Goal: Task Accomplishment & Management: Use online tool/utility

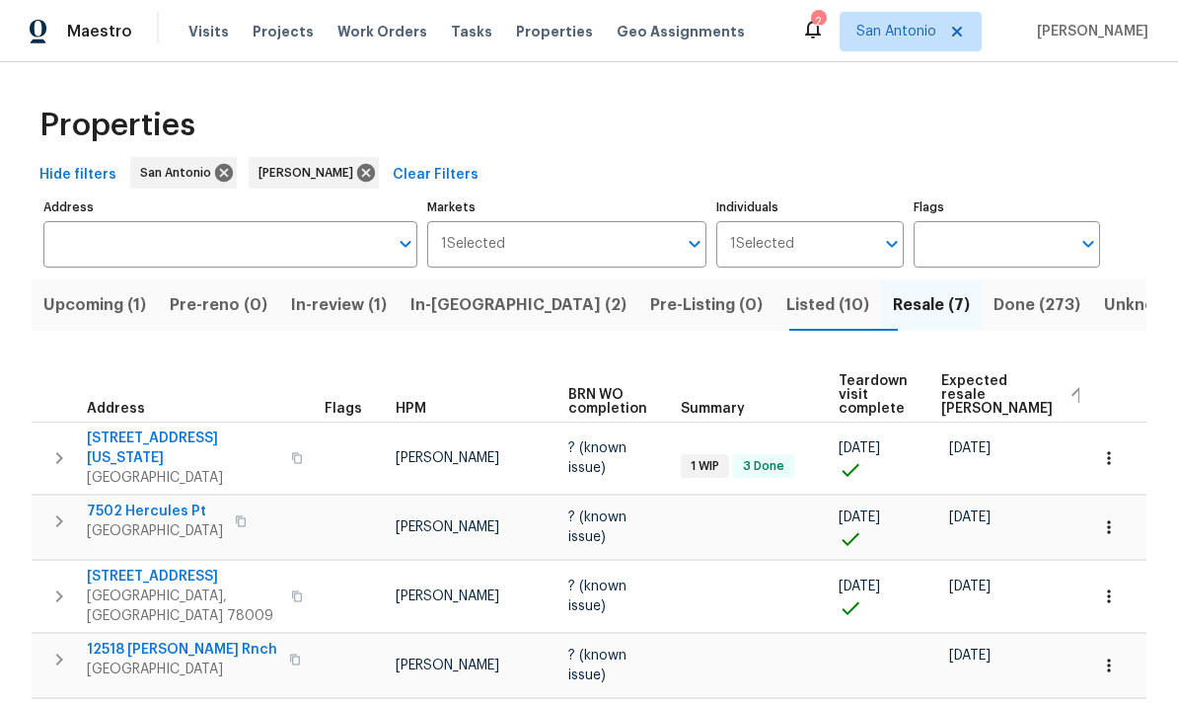
scroll to position [0, 77]
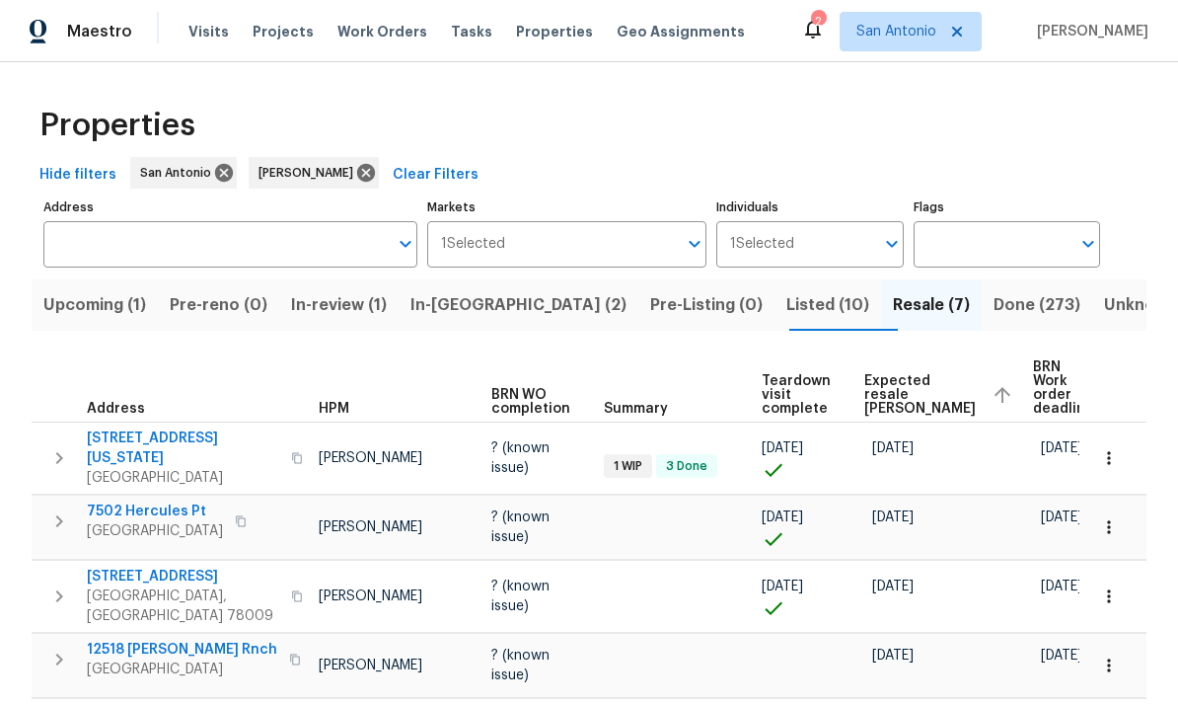
click at [467, 309] on span "In-reno (2)" at bounding box center [518, 305] width 216 height 28
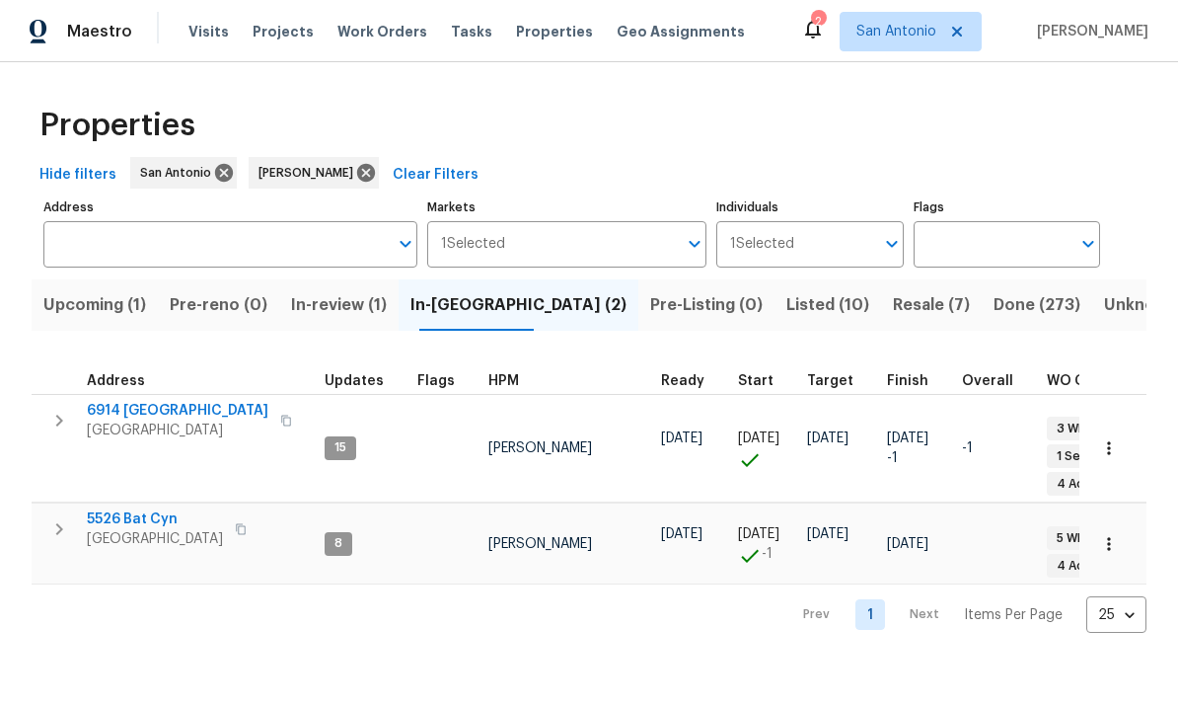
click at [156, 529] on span "San Antonio, TX 78252" at bounding box center [155, 539] width 136 height 20
click at [786, 307] on span "Listed (10)" at bounding box center [827, 305] width 83 height 28
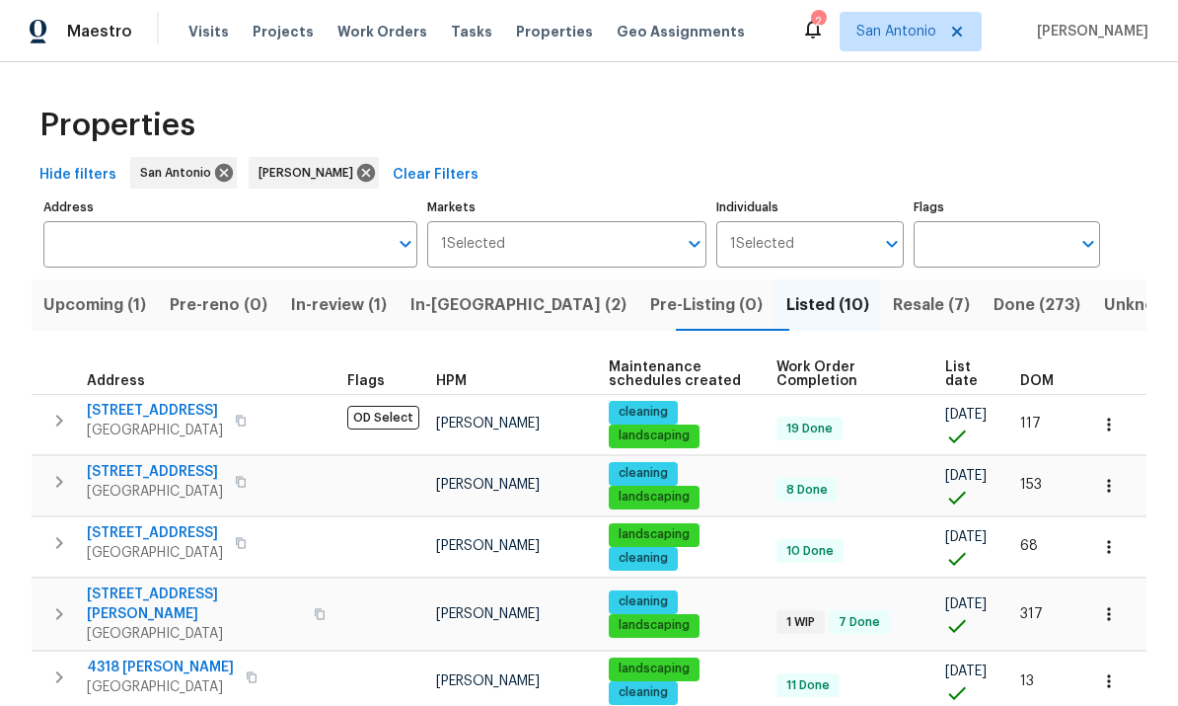
click at [969, 367] on span "List date" at bounding box center [965, 374] width 41 height 28
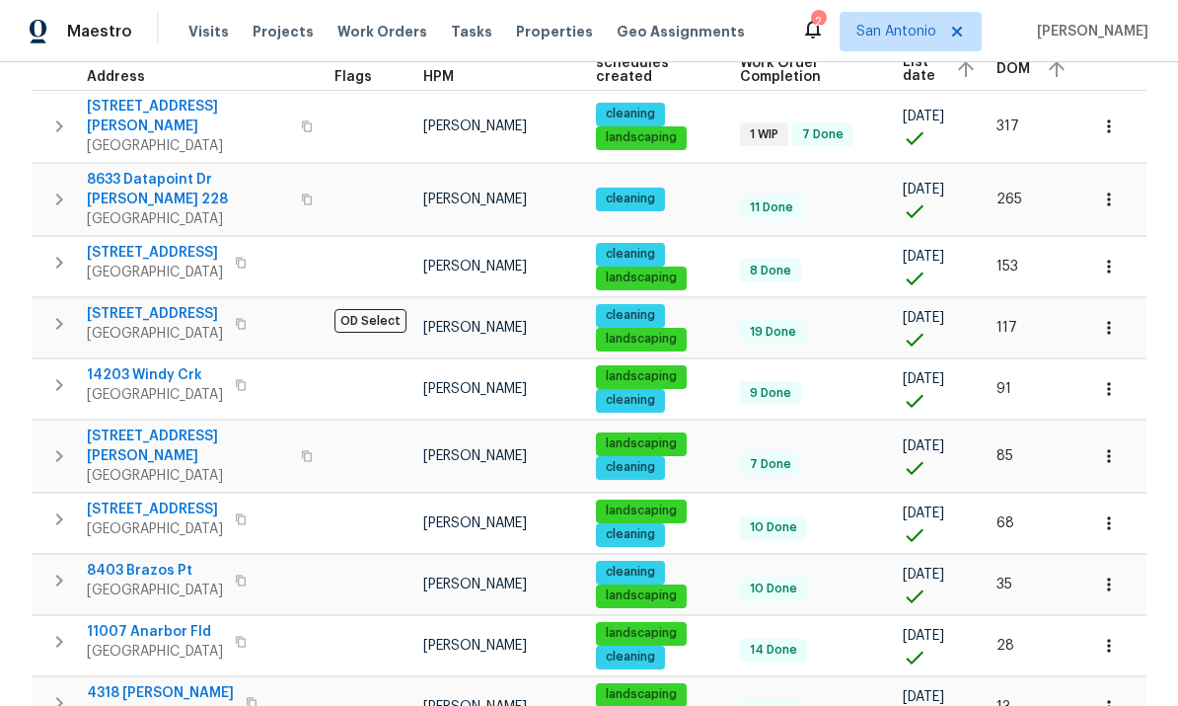
scroll to position [317, 0]
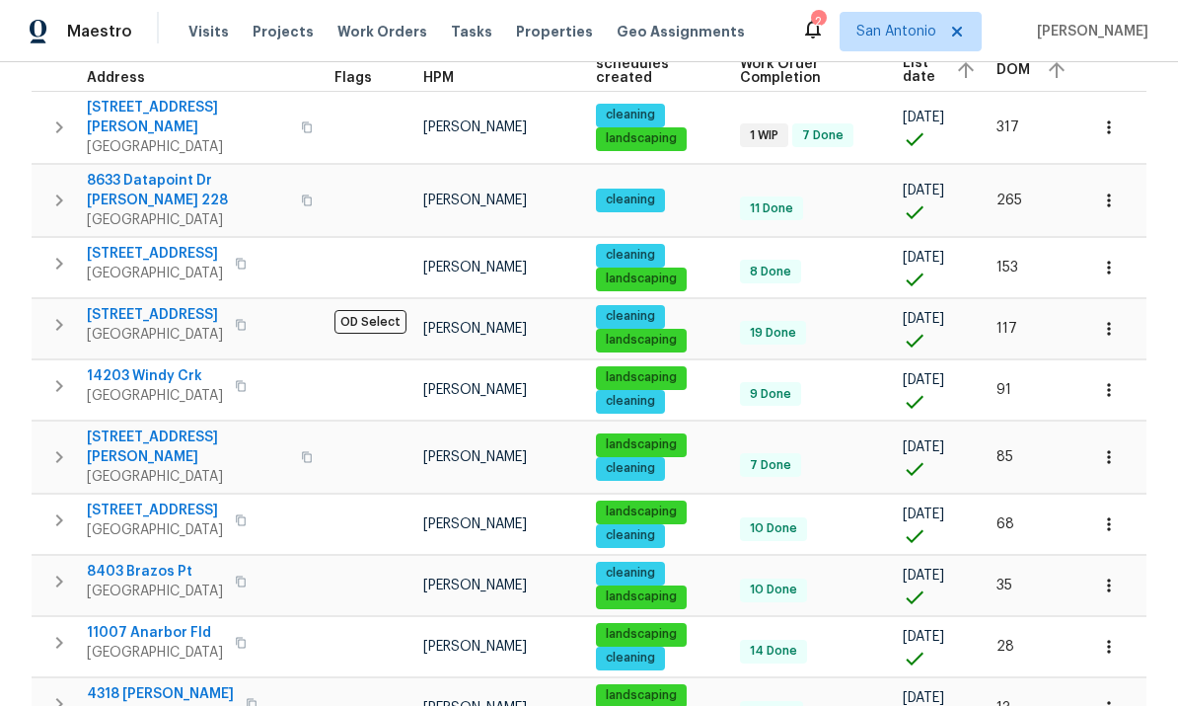
click at [172, 561] on span "8403 Brazos Pt" at bounding box center [155, 571] width 136 height 20
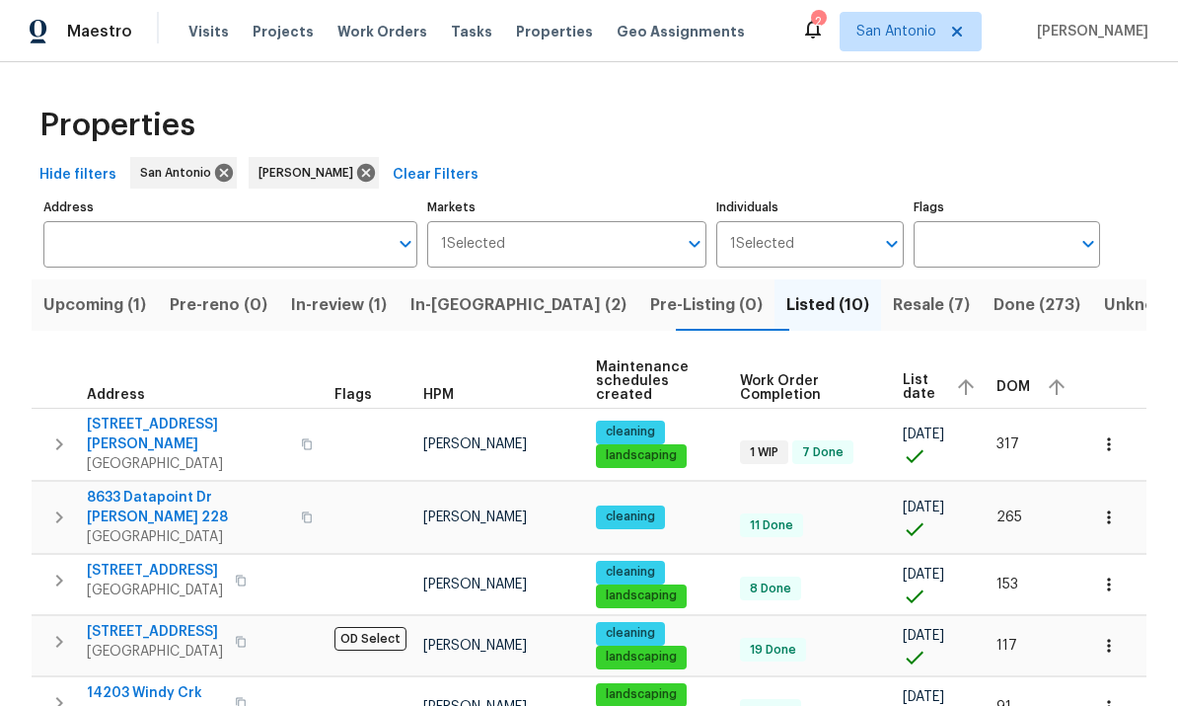
scroll to position [0, 0]
click at [475, 291] on span "In-reno (2)" at bounding box center [518, 305] width 216 height 28
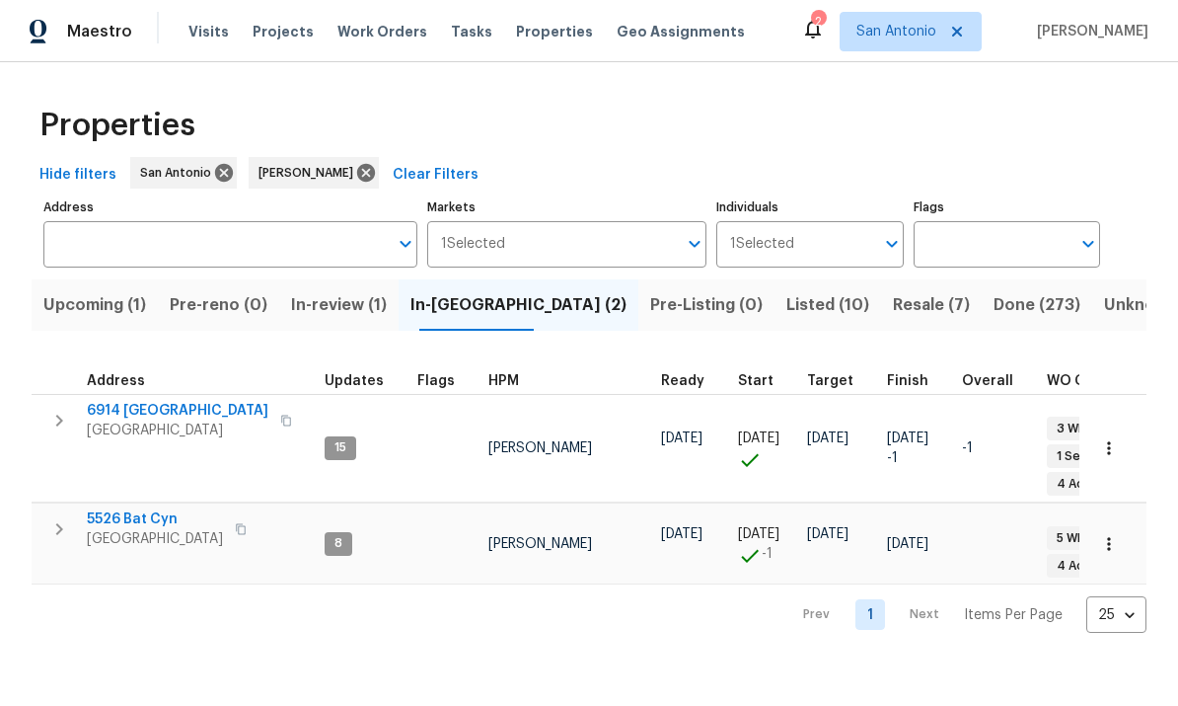
click at [136, 414] on span "6914 Port Bay" at bounding box center [178, 411] width 182 height 20
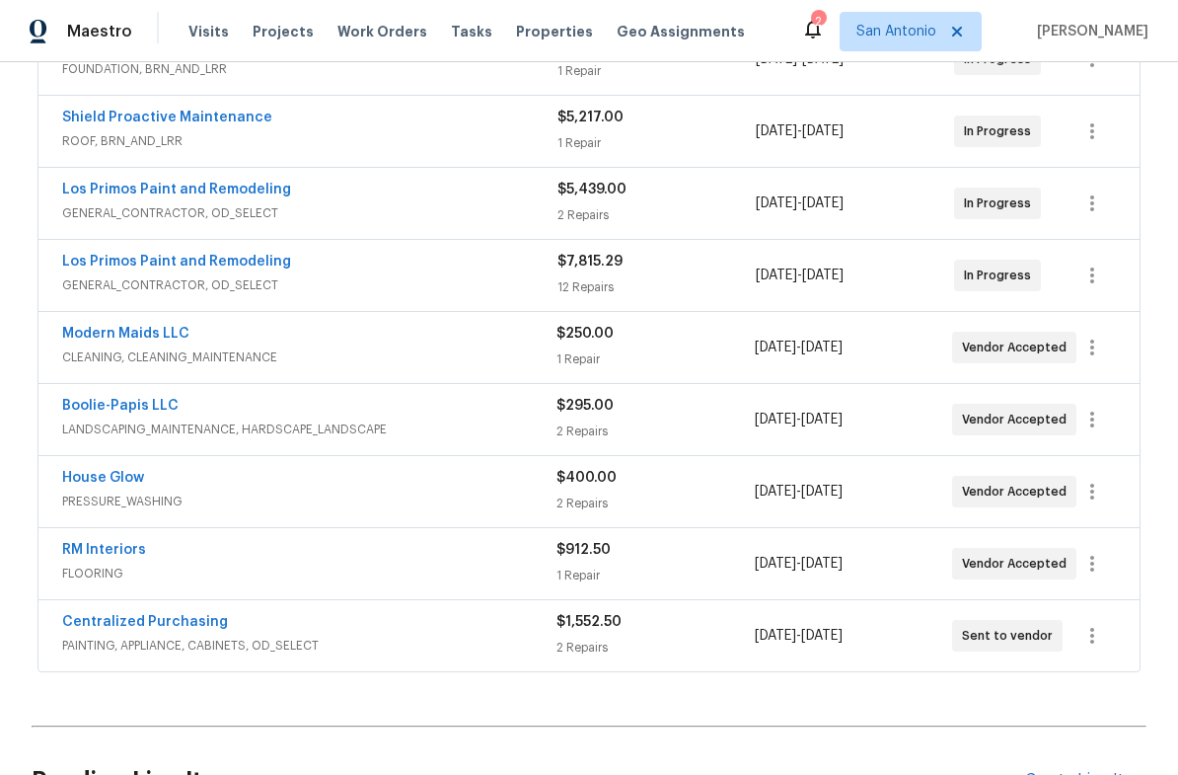
scroll to position [499, 0]
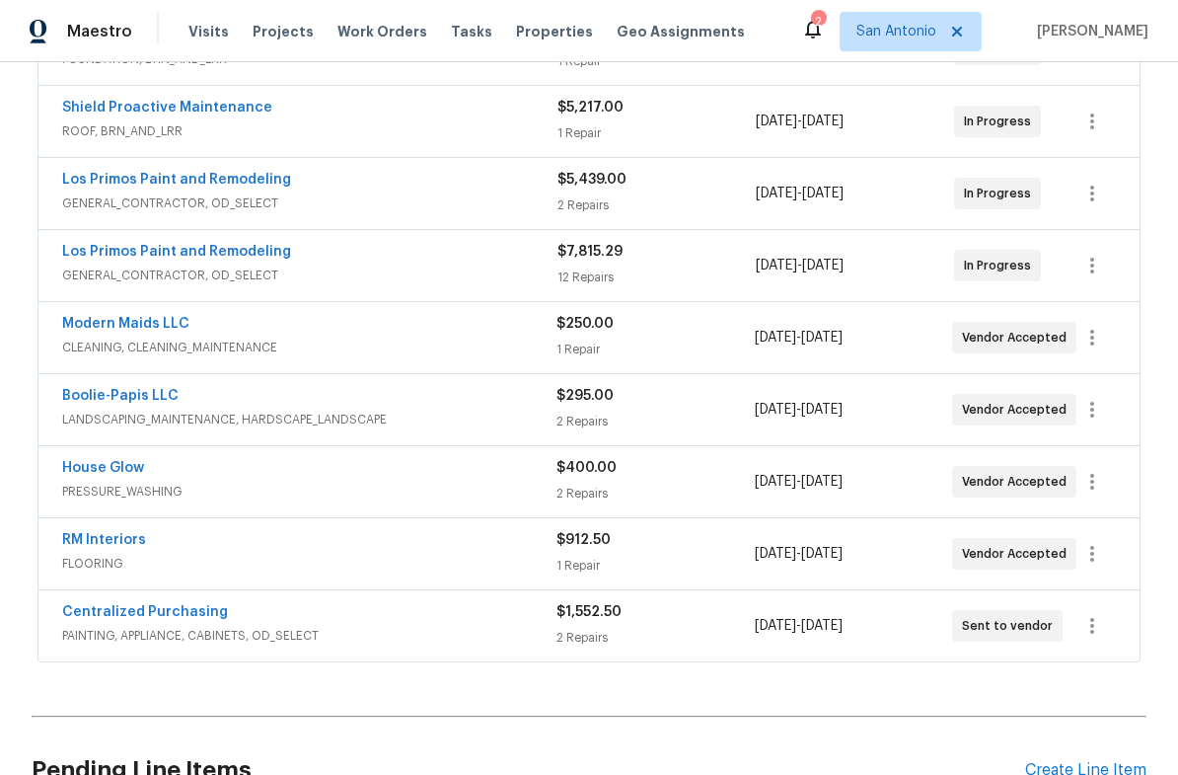
click at [301, 546] on div "RM Interiors" at bounding box center [309, 542] width 494 height 24
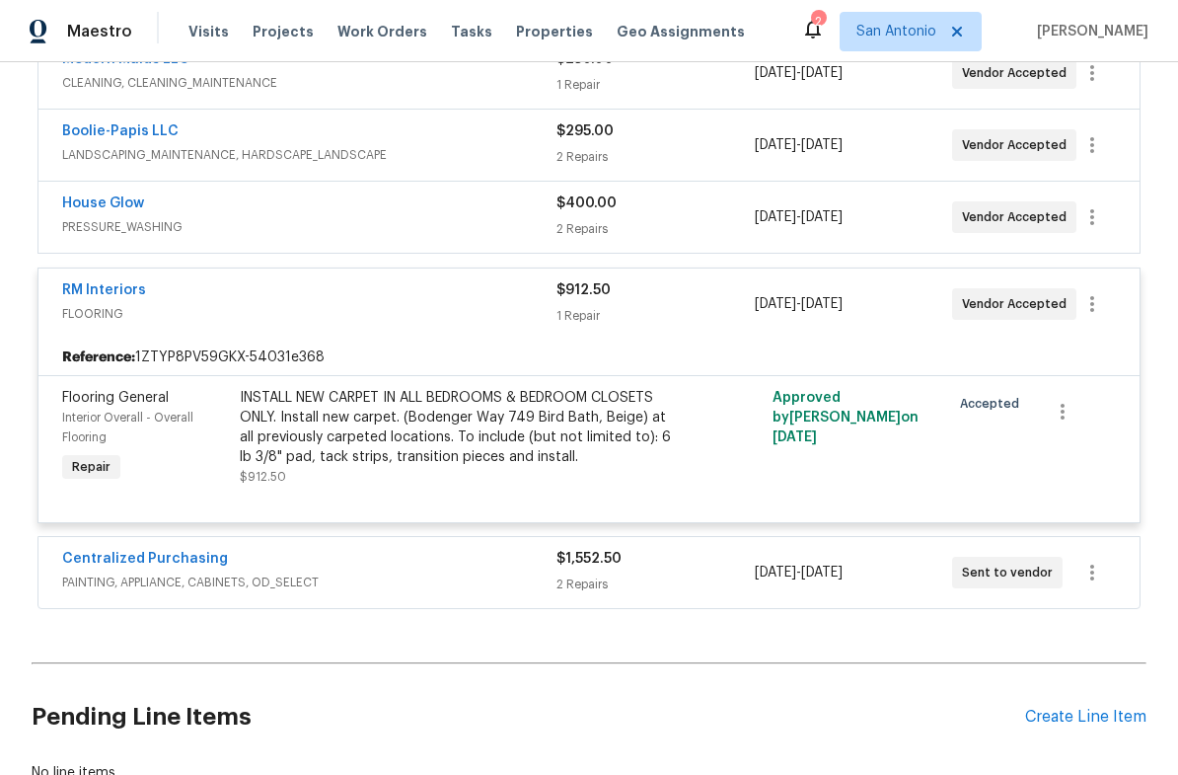
scroll to position [773, 0]
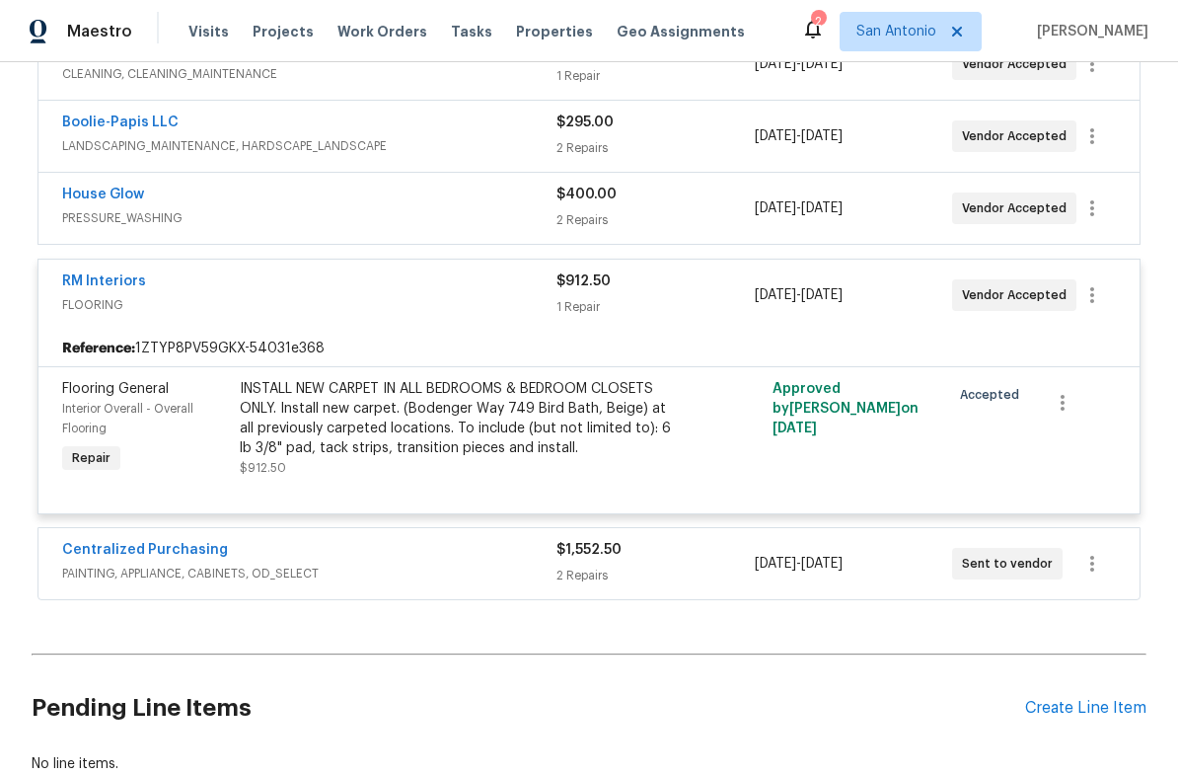
click at [298, 291] on div "RM Interiors" at bounding box center [309, 283] width 494 height 24
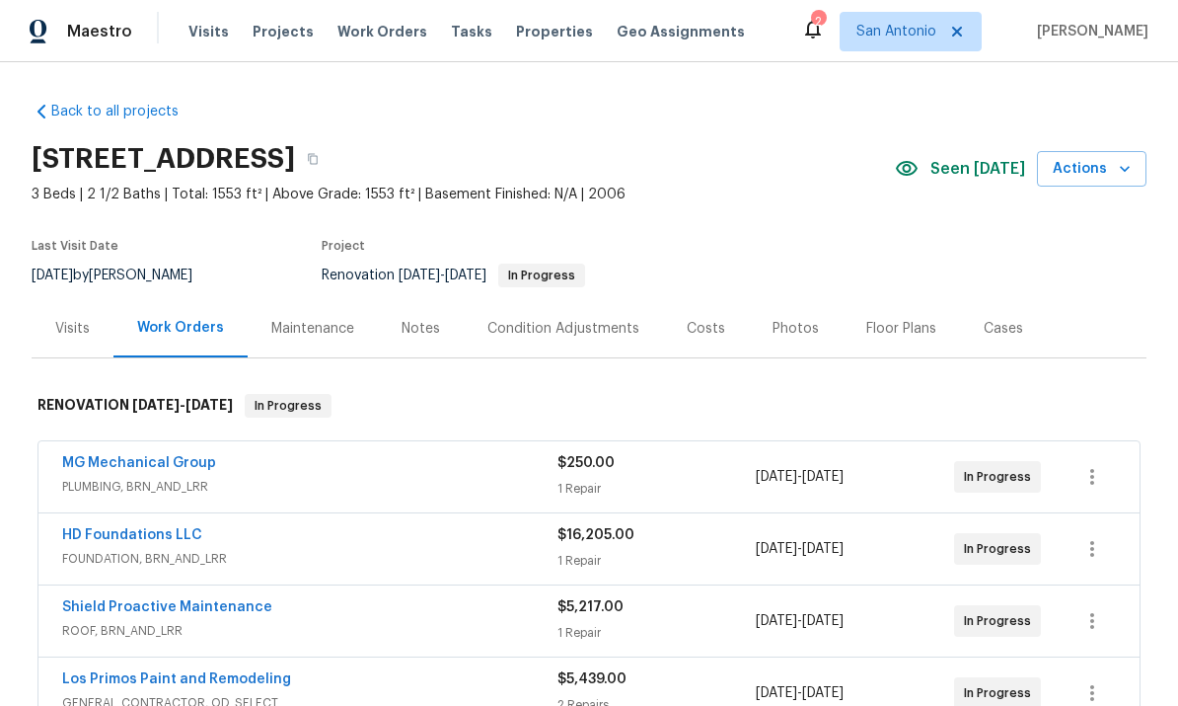
scroll to position [0, 0]
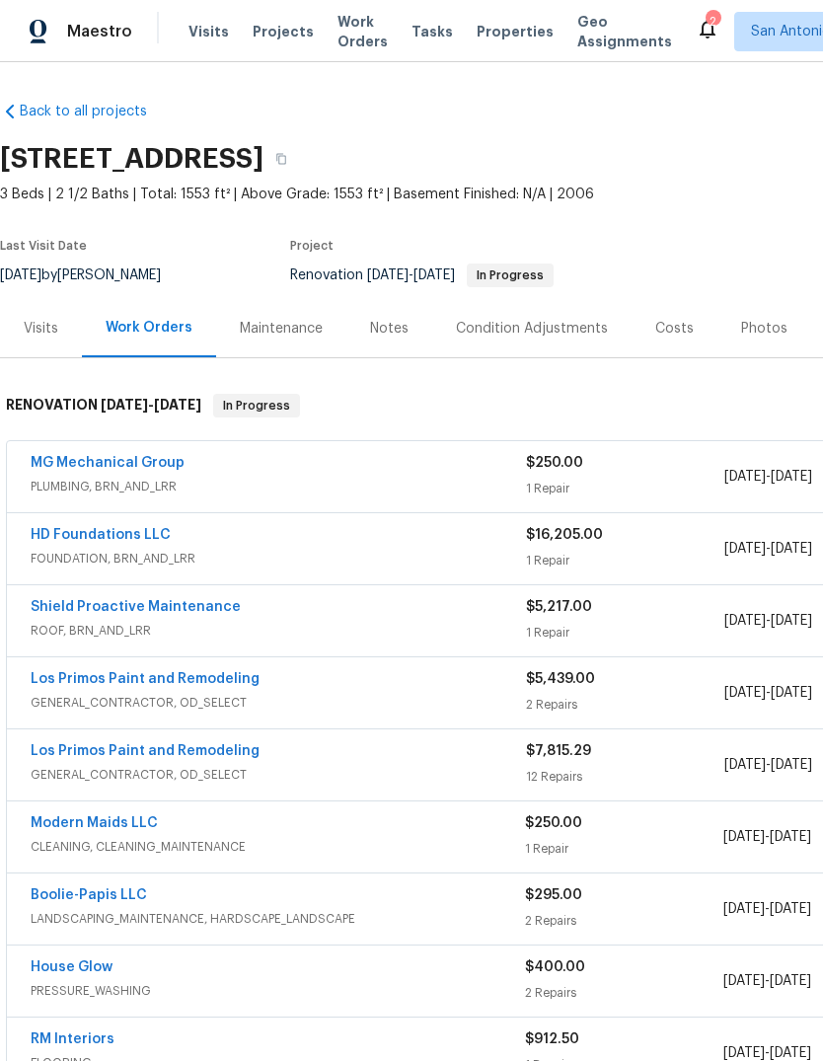
click at [280, 343] on div "Maintenance" at bounding box center [281, 328] width 130 height 58
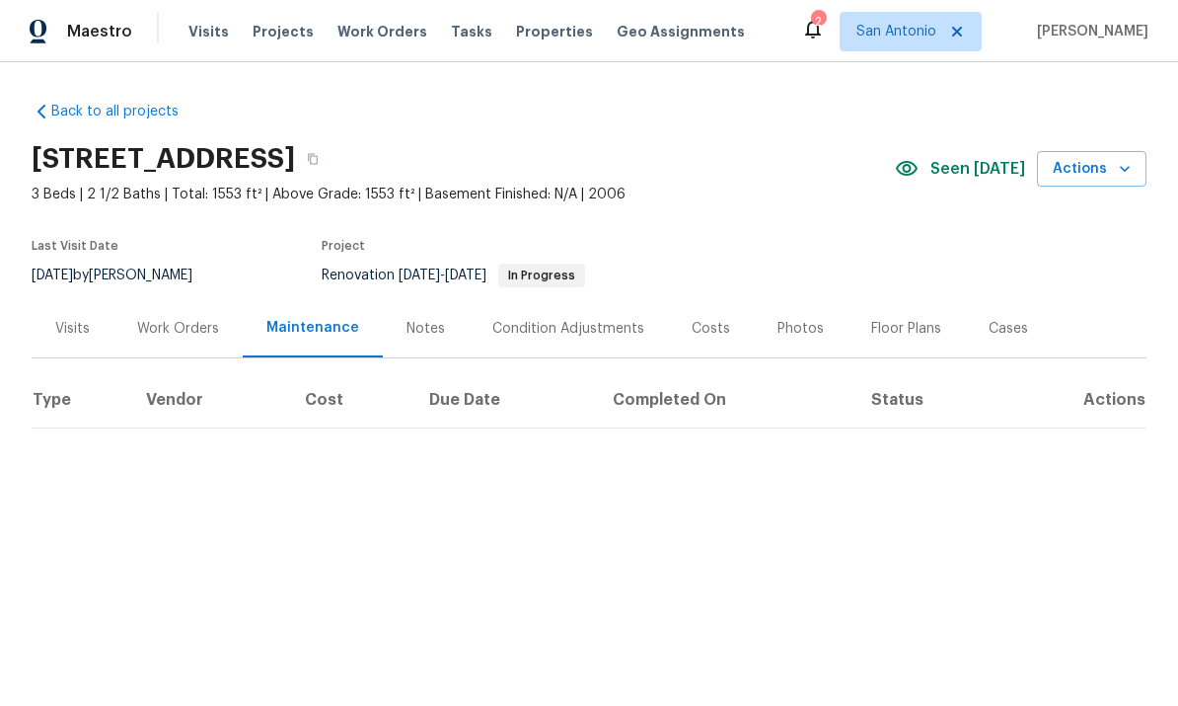
click at [300, 327] on div "Maintenance" at bounding box center [312, 328] width 93 height 20
click at [179, 342] on div "Work Orders" at bounding box center [177, 328] width 129 height 58
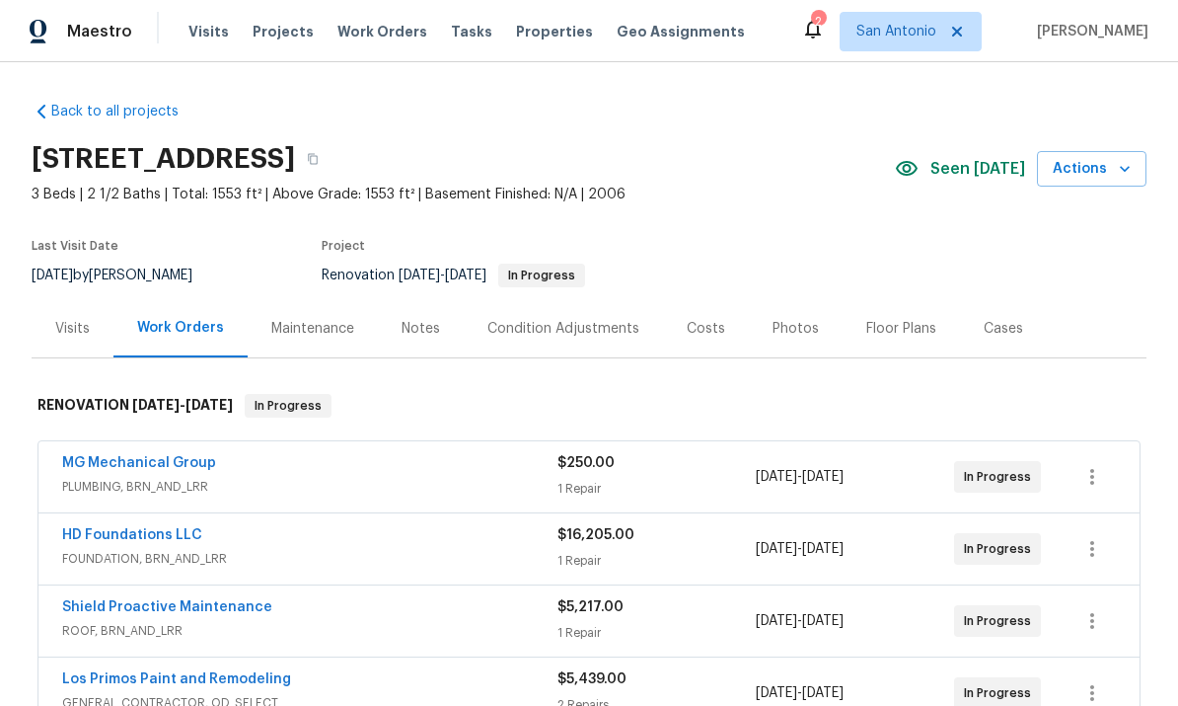
click at [301, 338] on div "Maintenance" at bounding box center [313, 328] width 130 height 58
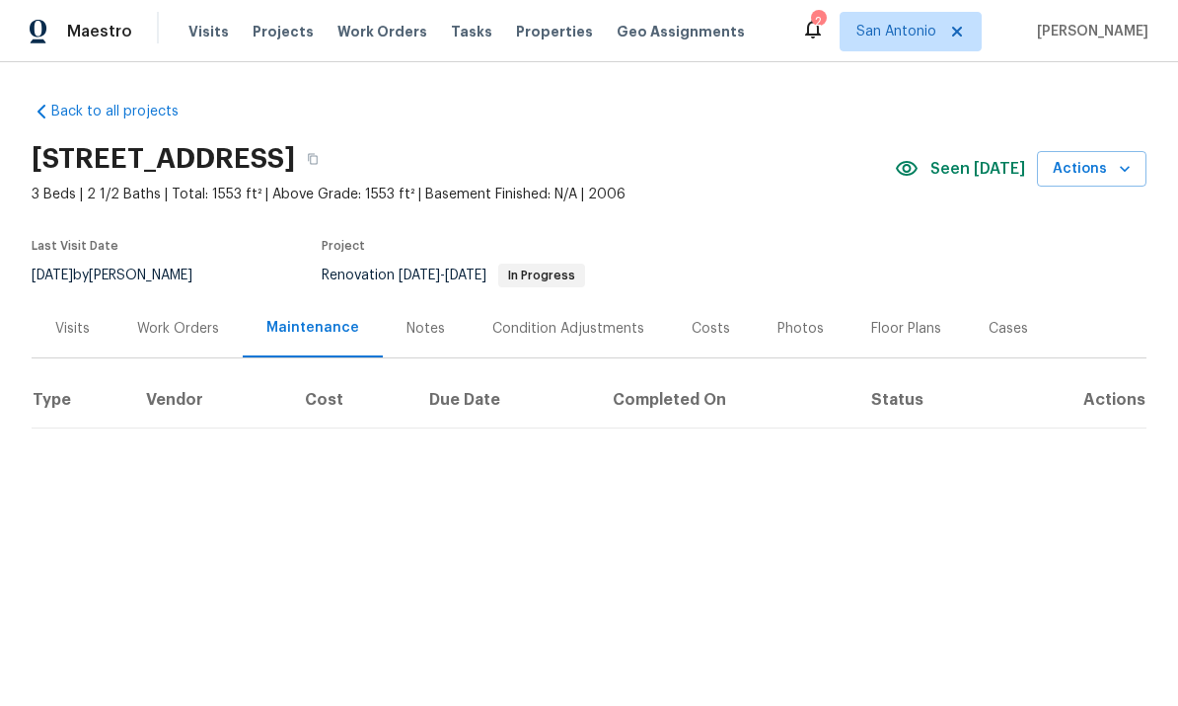
click at [175, 332] on div "Work Orders" at bounding box center [178, 329] width 82 height 20
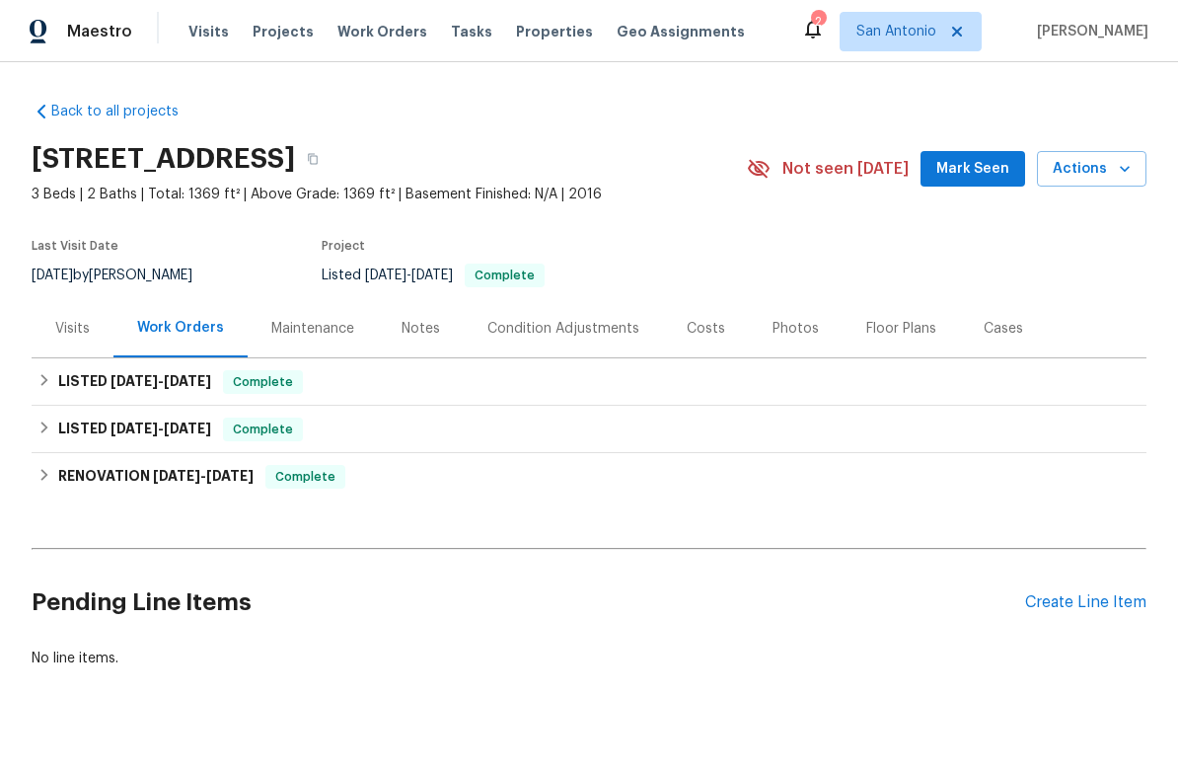
click at [978, 163] on span "Mark Seen" at bounding box center [972, 169] width 73 height 25
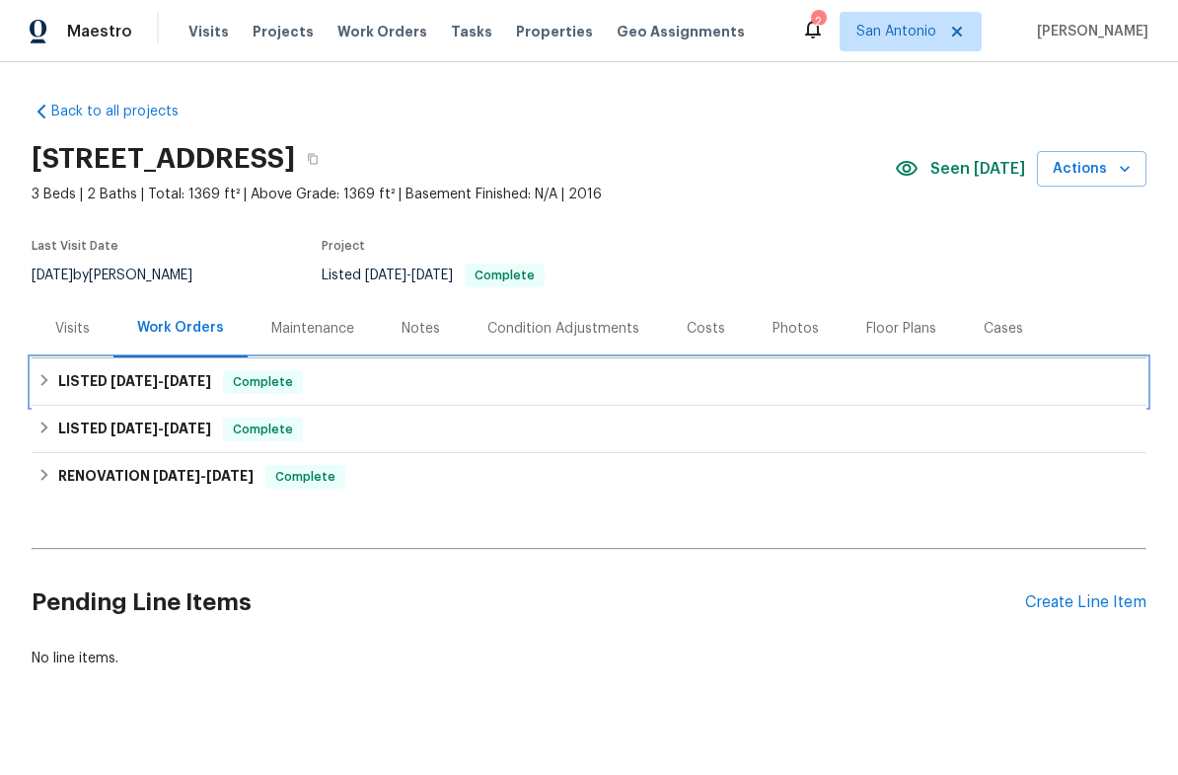
click at [289, 382] on span "Complete" at bounding box center [263, 382] width 76 height 20
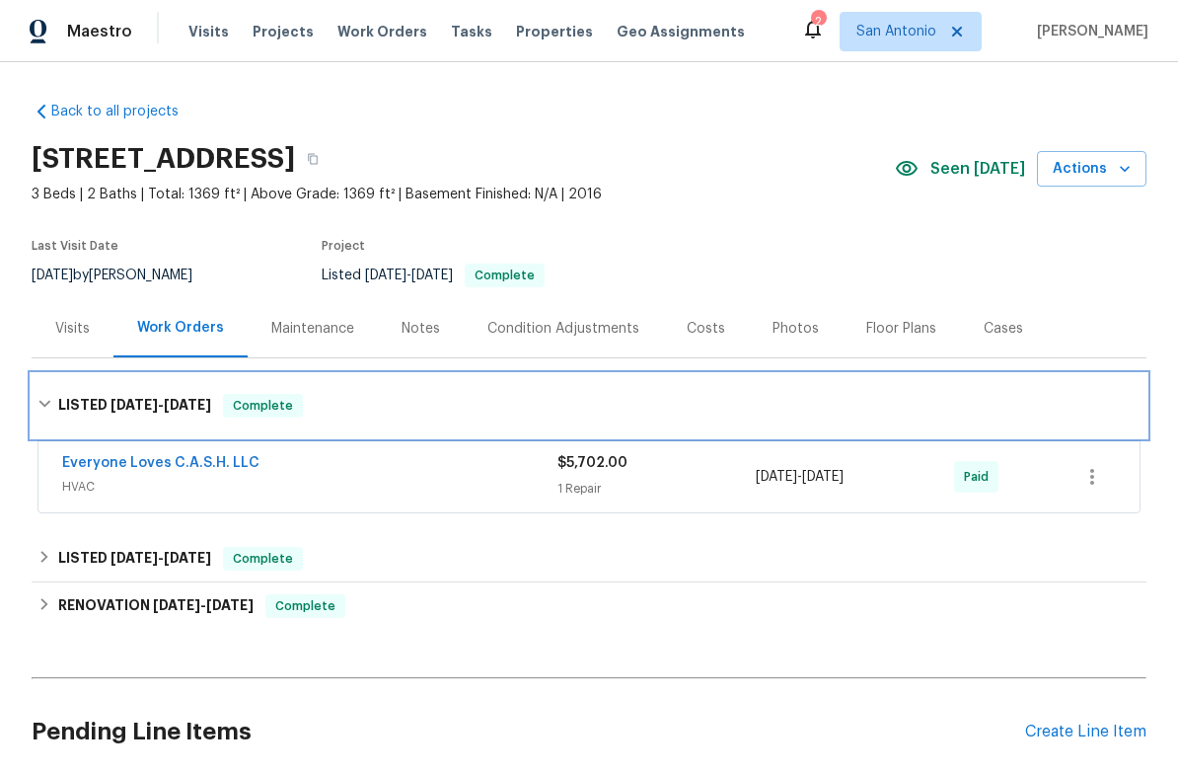
click at [288, 409] on span "Complete" at bounding box center [263, 406] width 76 height 20
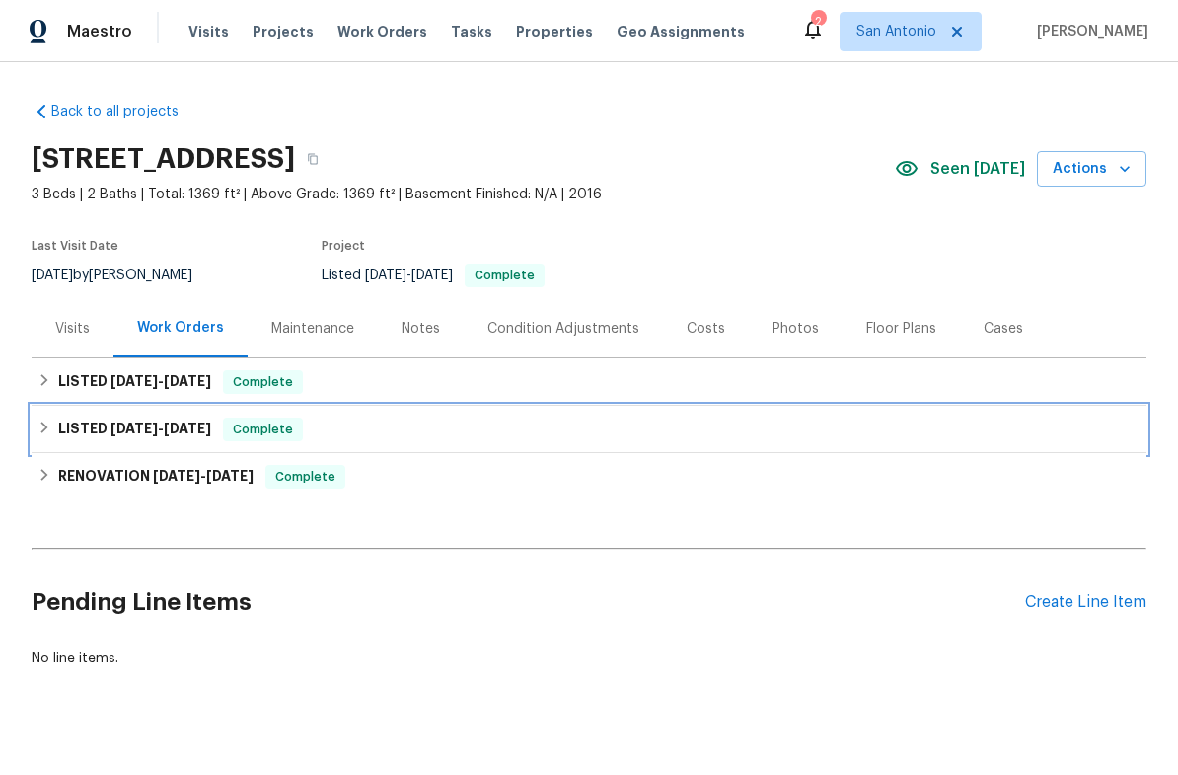
click at [282, 426] on span "Complete" at bounding box center [263, 429] width 76 height 20
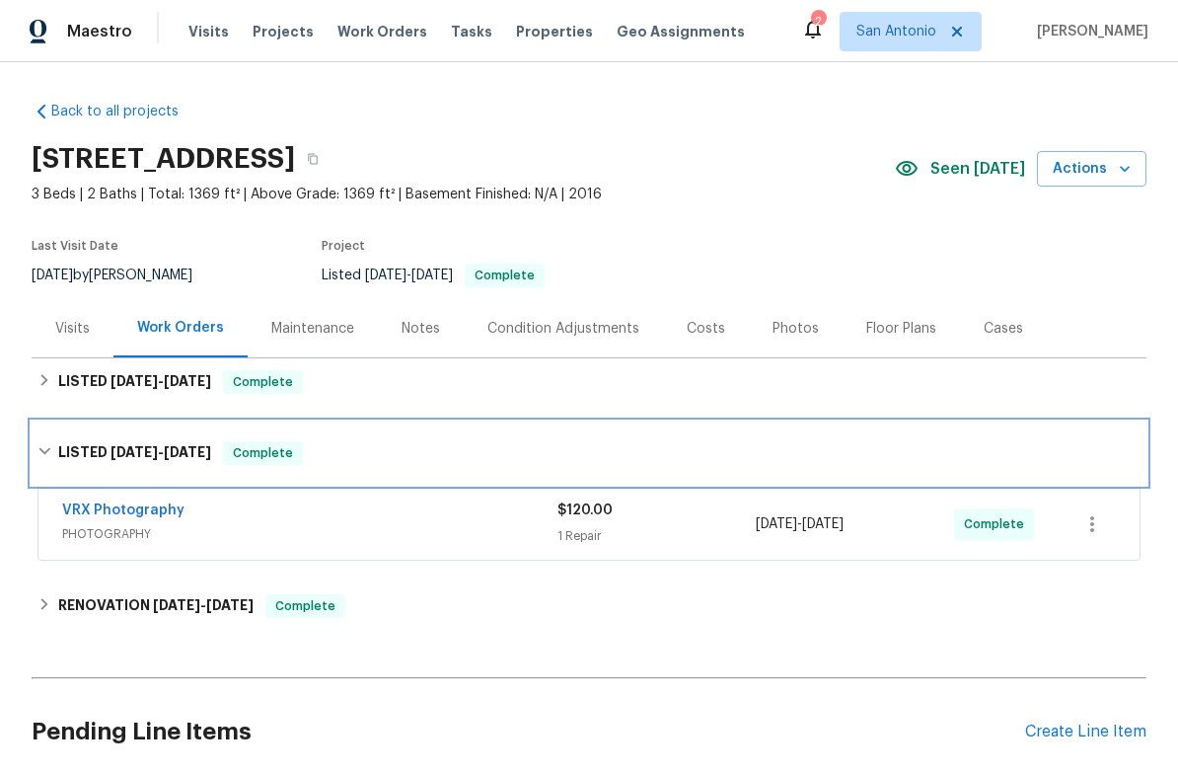
click at [275, 429] on div "LISTED 8/13/25 - 8/14/25 Complete" at bounding box center [589, 452] width 1115 height 63
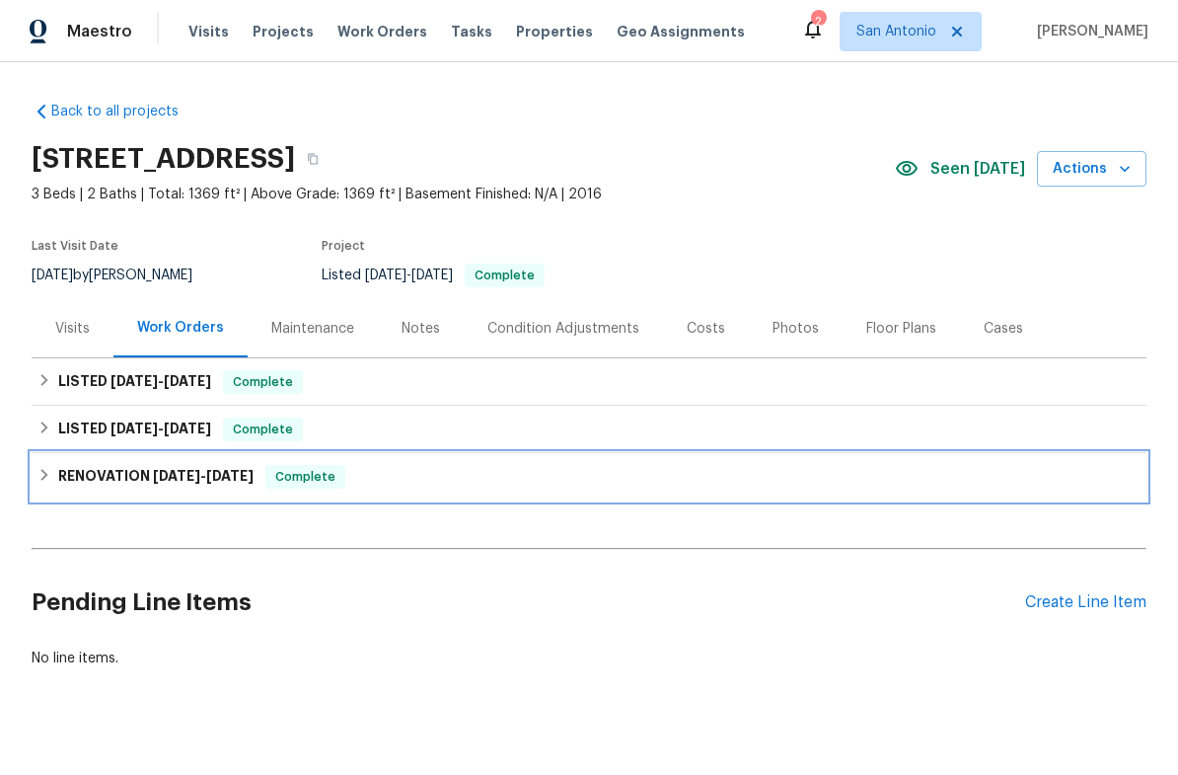
click at [318, 479] on span "Complete" at bounding box center [305, 477] width 76 height 20
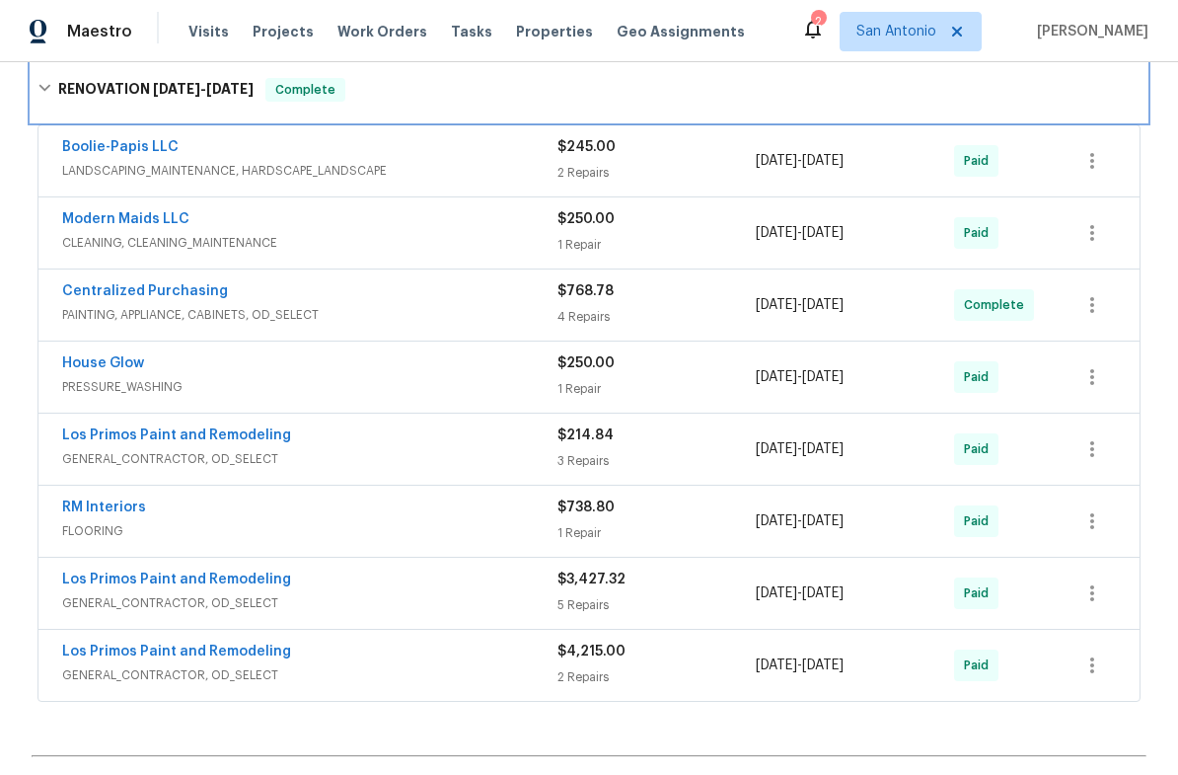
scroll to position [423, 0]
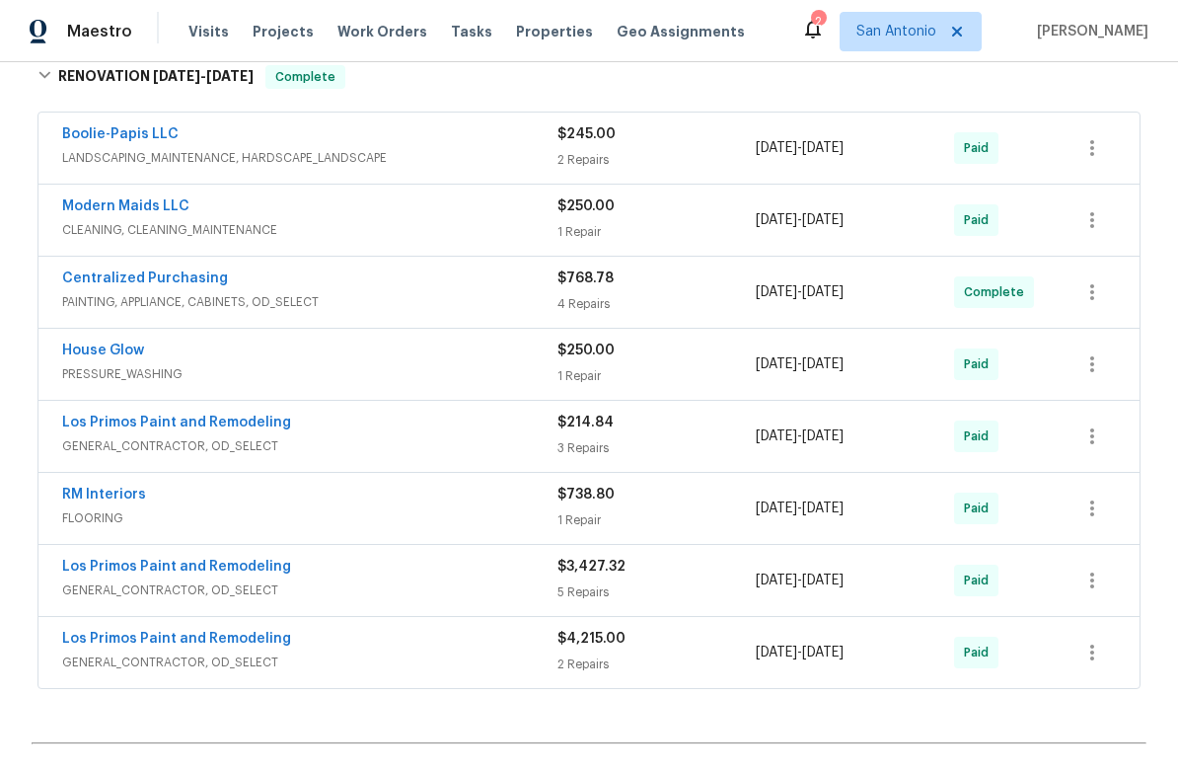
click at [438, 429] on div "Los Primos Paint and Remodeling" at bounding box center [309, 424] width 495 height 24
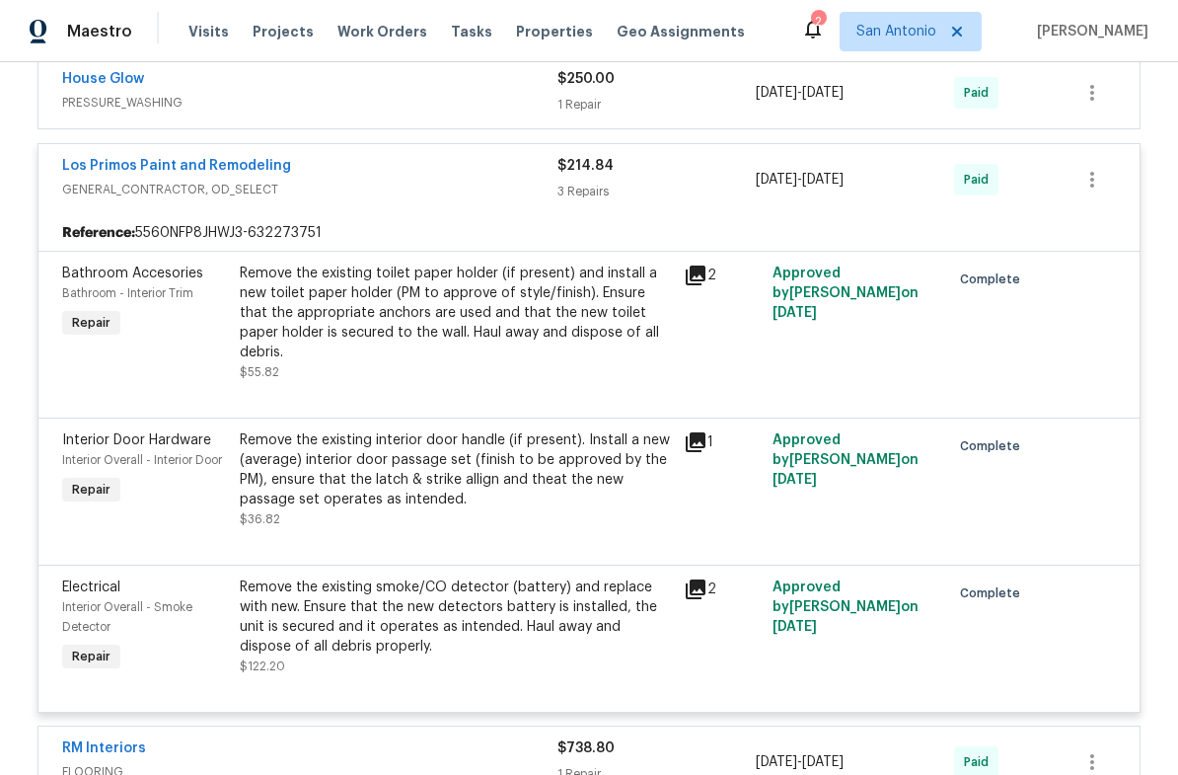
scroll to position [698, 0]
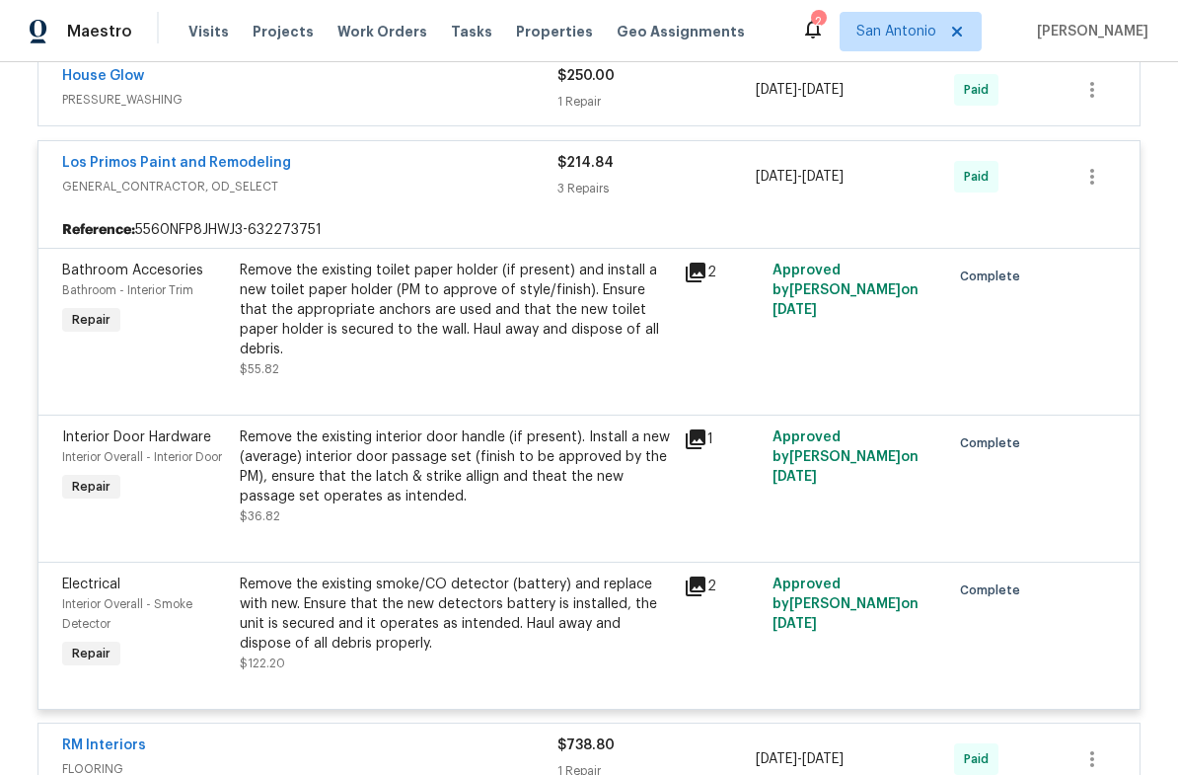
click at [388, 163] on div "Los Primos Paint and Remodeling" at bounding box center [309, 165] width 495 height 24
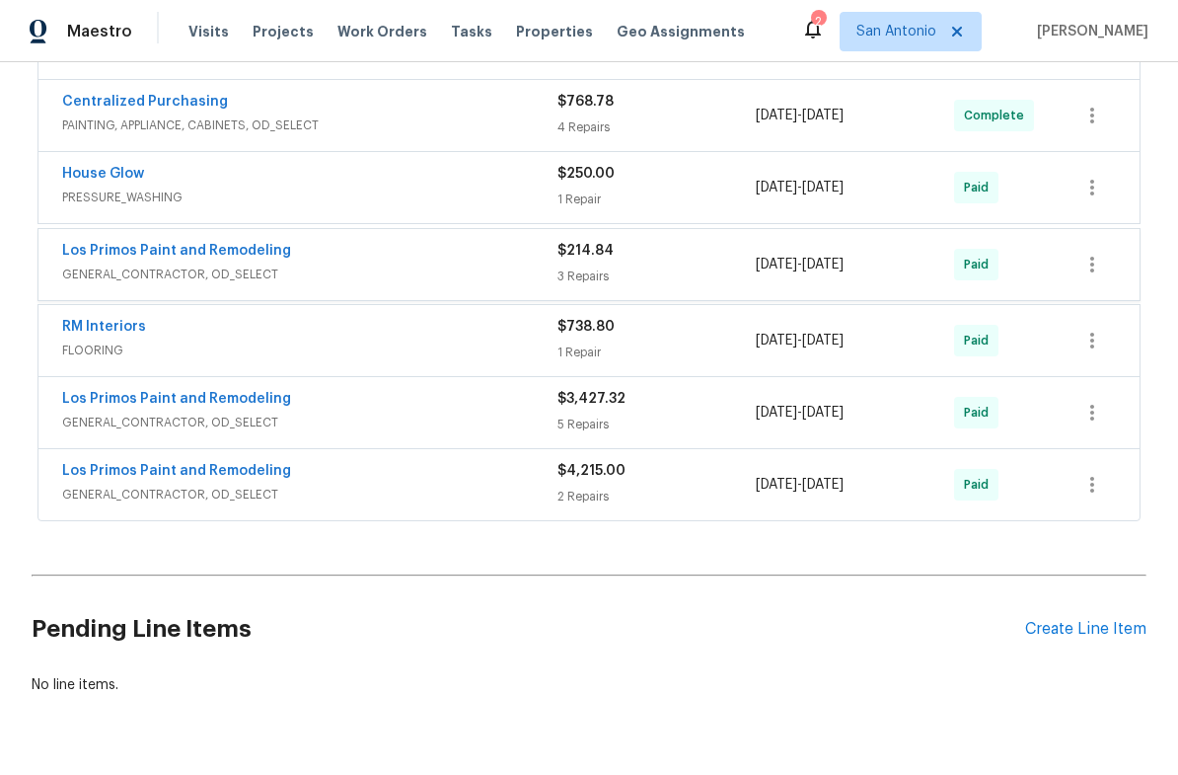
scroll to position [596, 0]
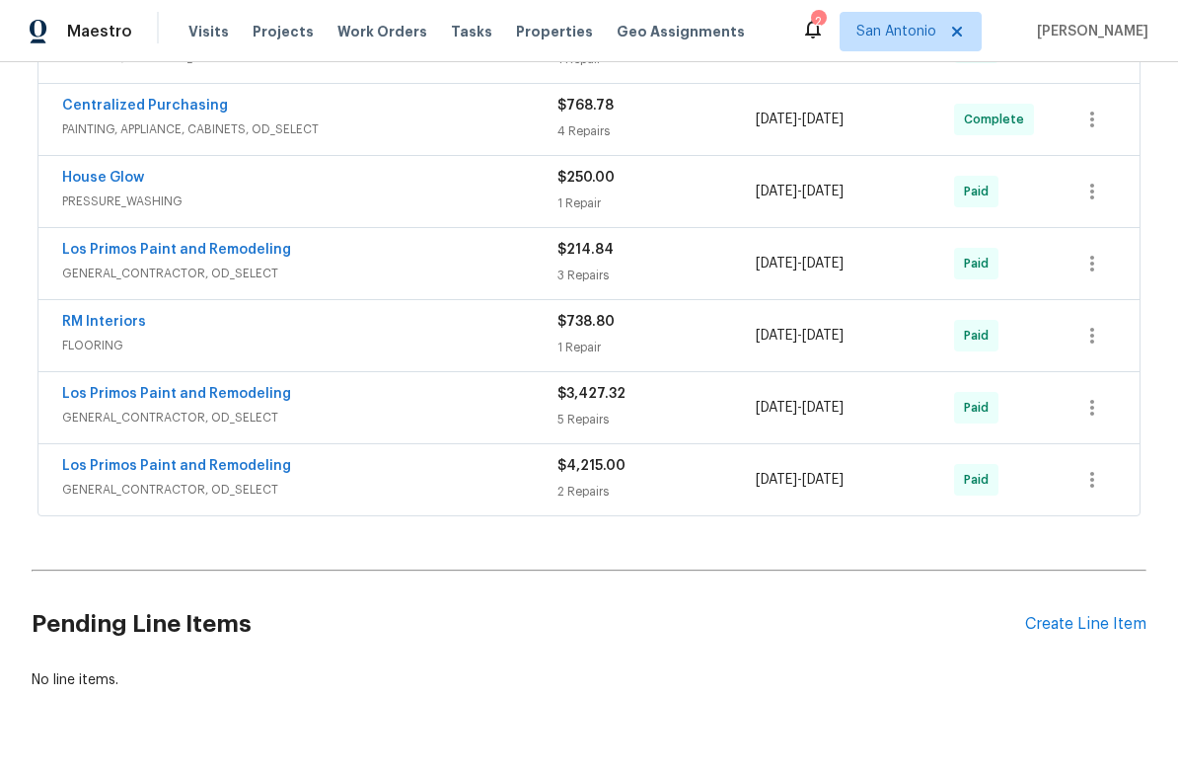
click at [414, 399] on div "Los Primos Paint and Remodeling" at bounding box center [309, 396] width 495 height 24
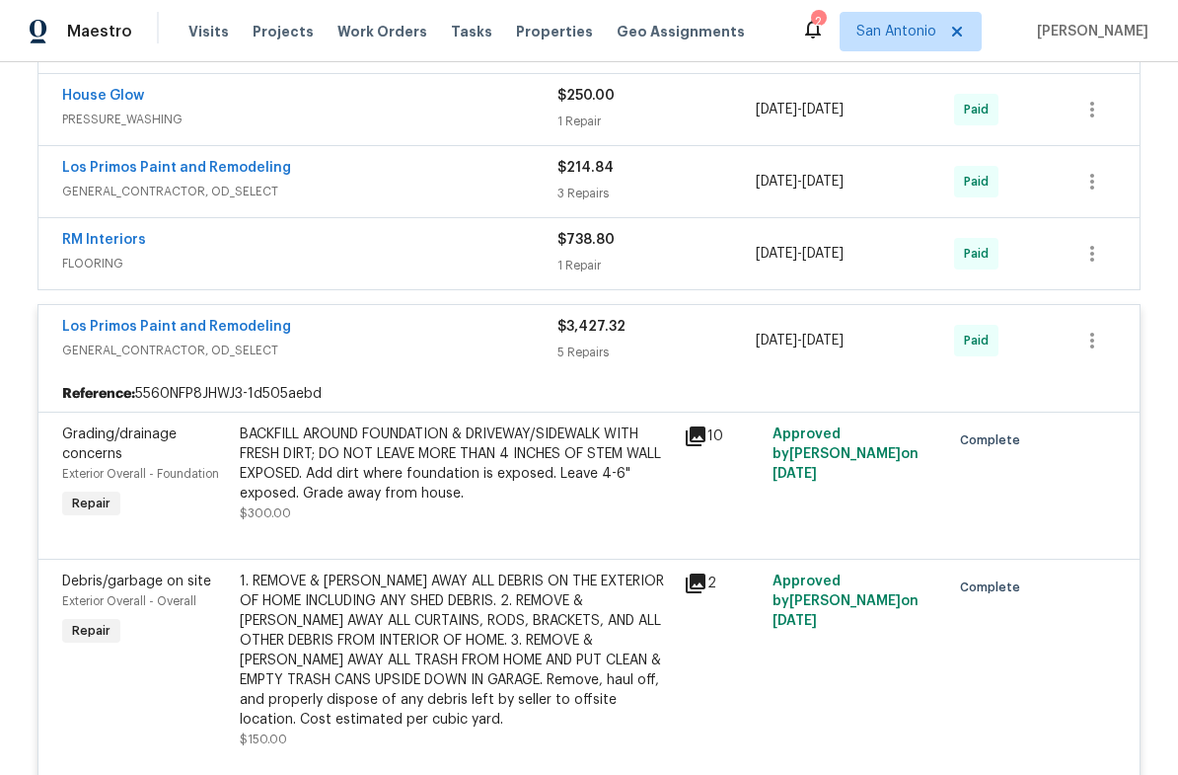
click at [395, 331] on div "Los Primos Paint and Remodeling" at bounding box center [309, 329] width 495 height 24
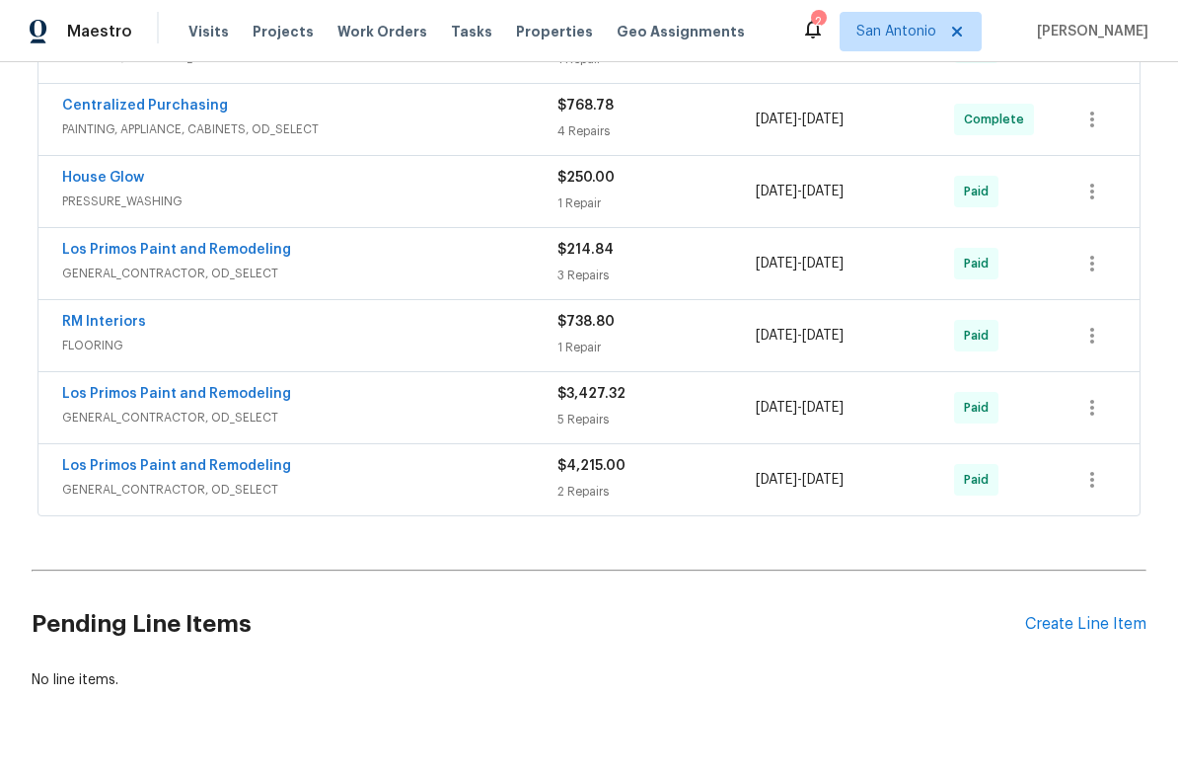
click at [409, 482] on span "GENERAL_CONTRACTOR, OD_SELECT" at bounding box center [309, 490] width 495 height 20
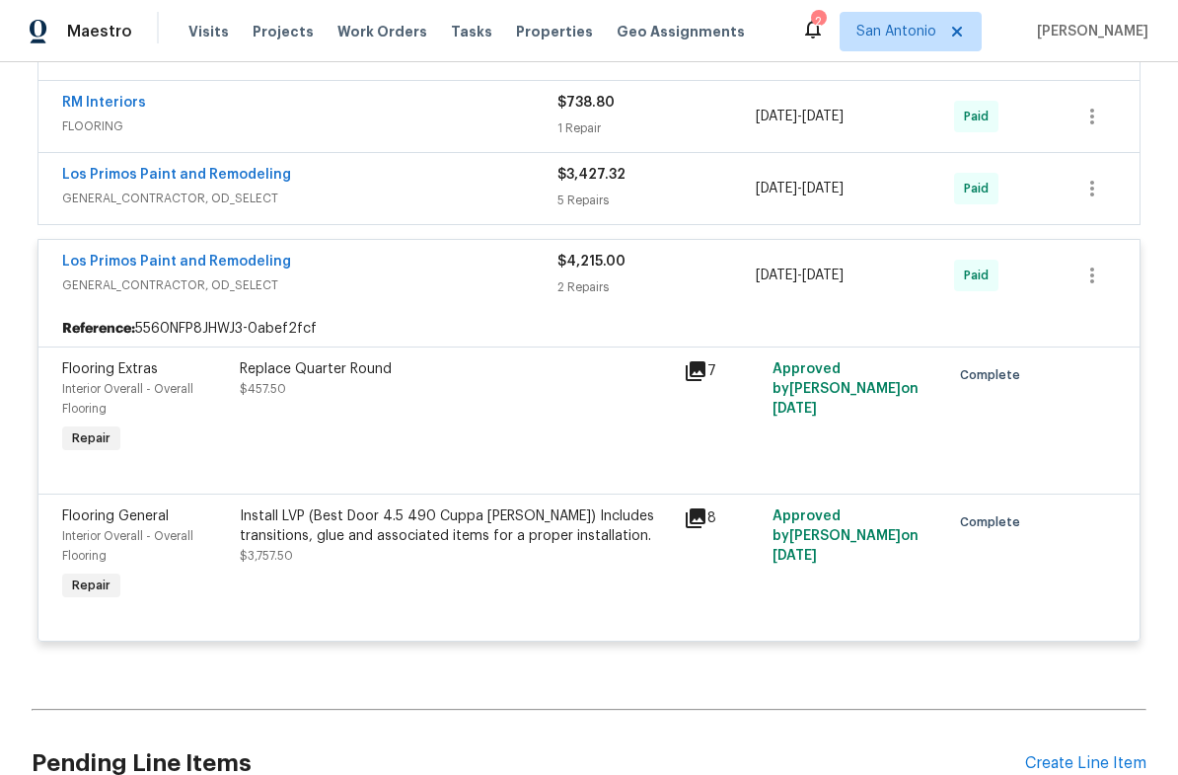
scroll to position [794, 0]
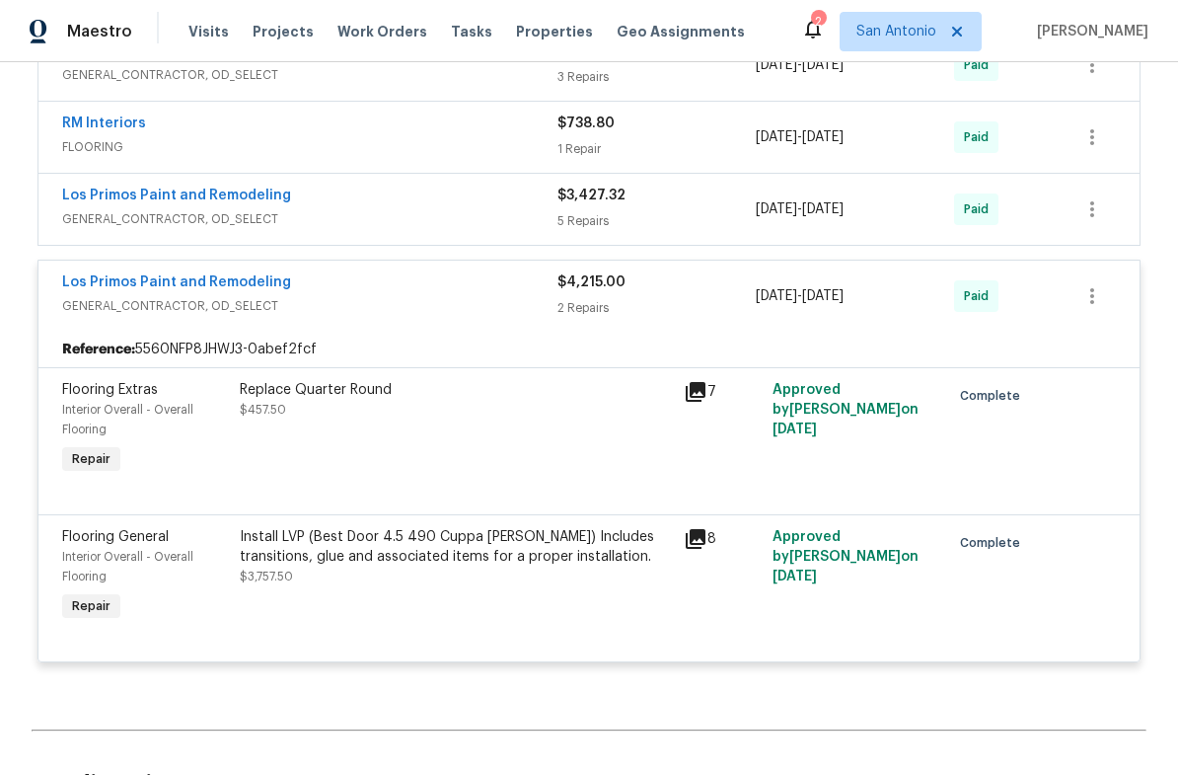
click at [401, 273] on div "Los Primos Paint and Remodeling" at bounding box center [309, 284] width 495 height 24
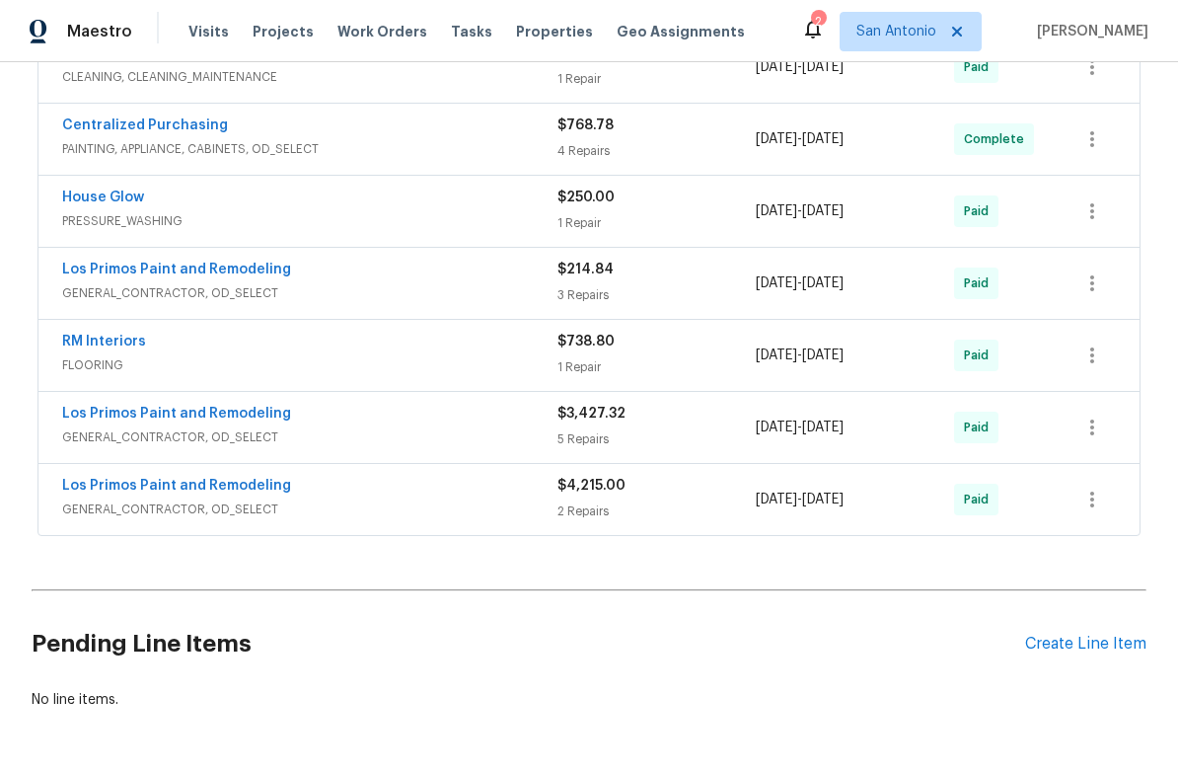
scroll to position [577, 0]
click at [458, 491] on div "Los Primos Paint and Remodeling" at bounding box center [309, 487] width 495 height 24
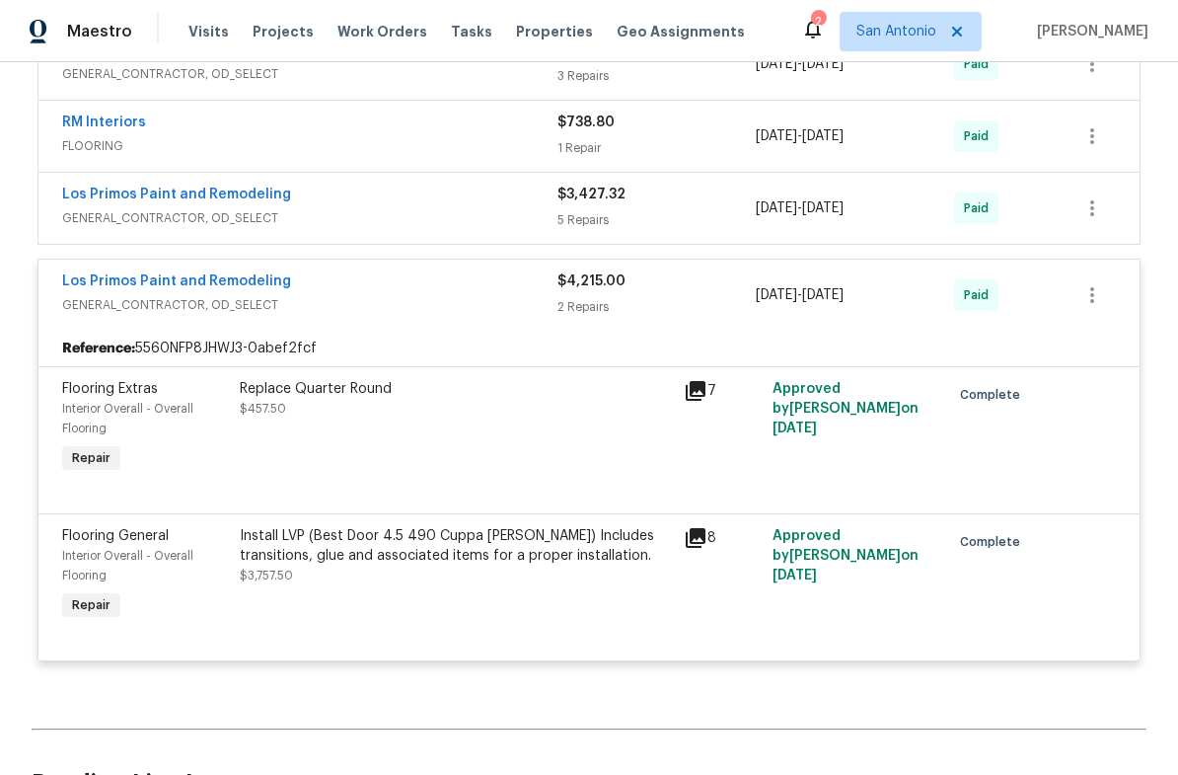
scroll to position [824, 0]
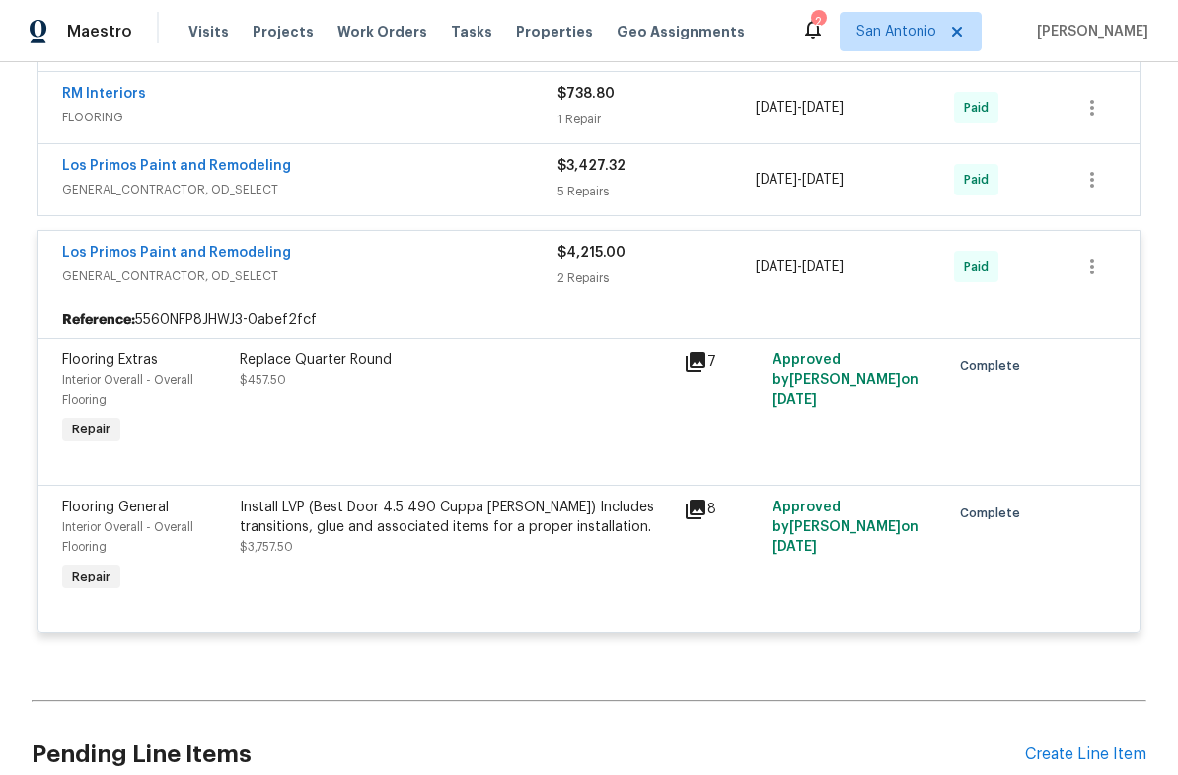
click at [419, 260] on div "Los Primos Paint and Remodeling" at bounding box center [309, 255] width 495 height 24
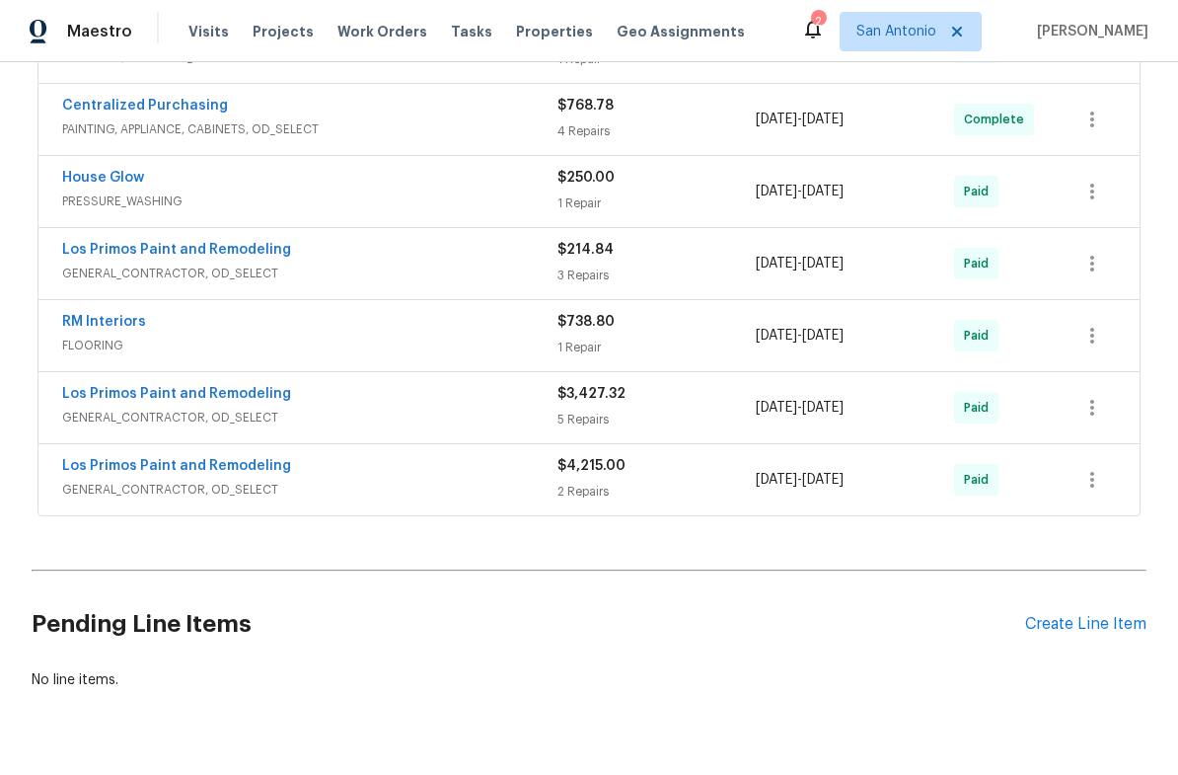
scroll to position [596, 0]
click at [396, 318] on div "RM Interiors" at bounding box center [309, 324] width 495 height 24
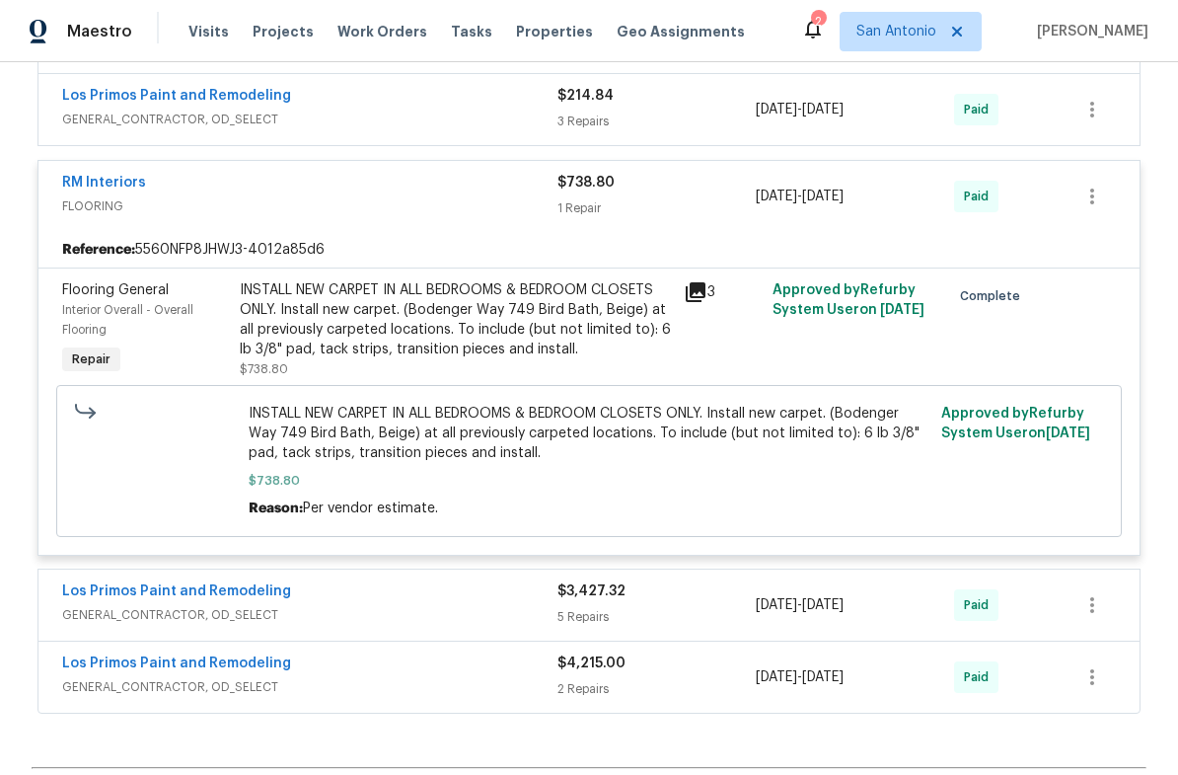
click at [380, 193] on div "RM Interiors" at bounding box center [309, 185] width 495 height 24
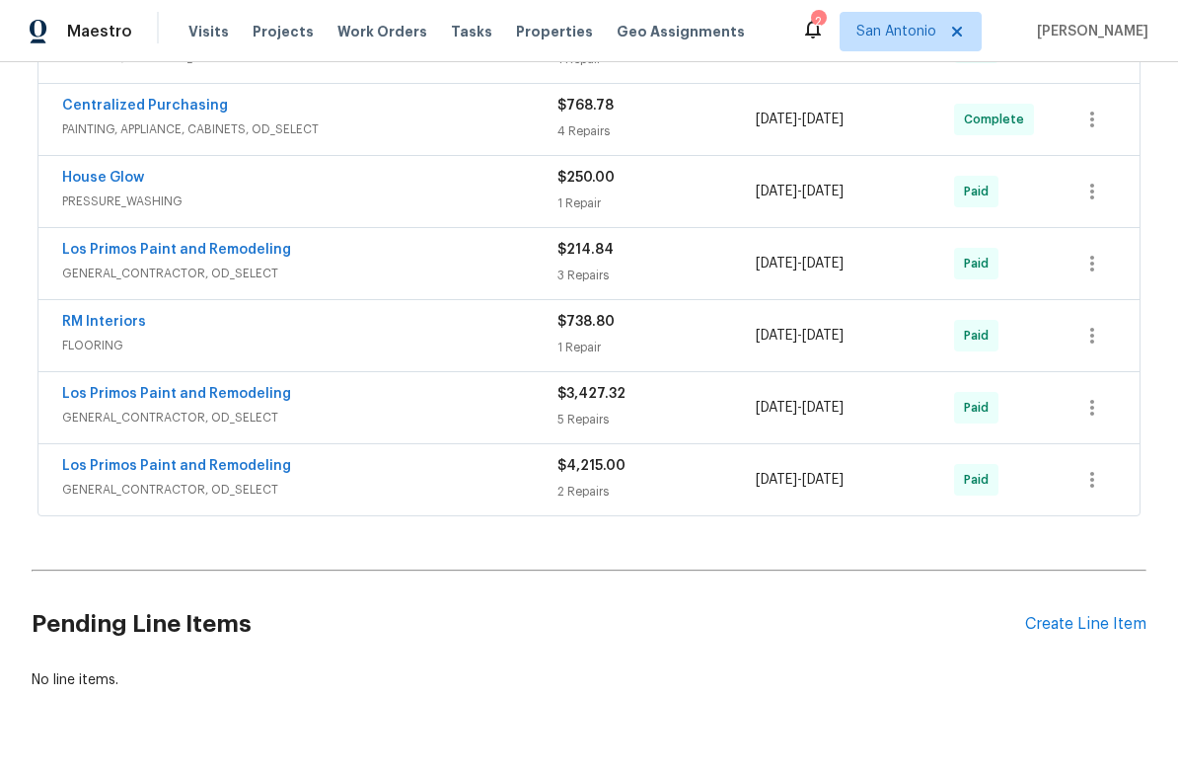
click at [416, 264] on span "GENERAL_CONTRACTOR, OD_SELECT" at bounding box center [309, 273] width 495 height 20
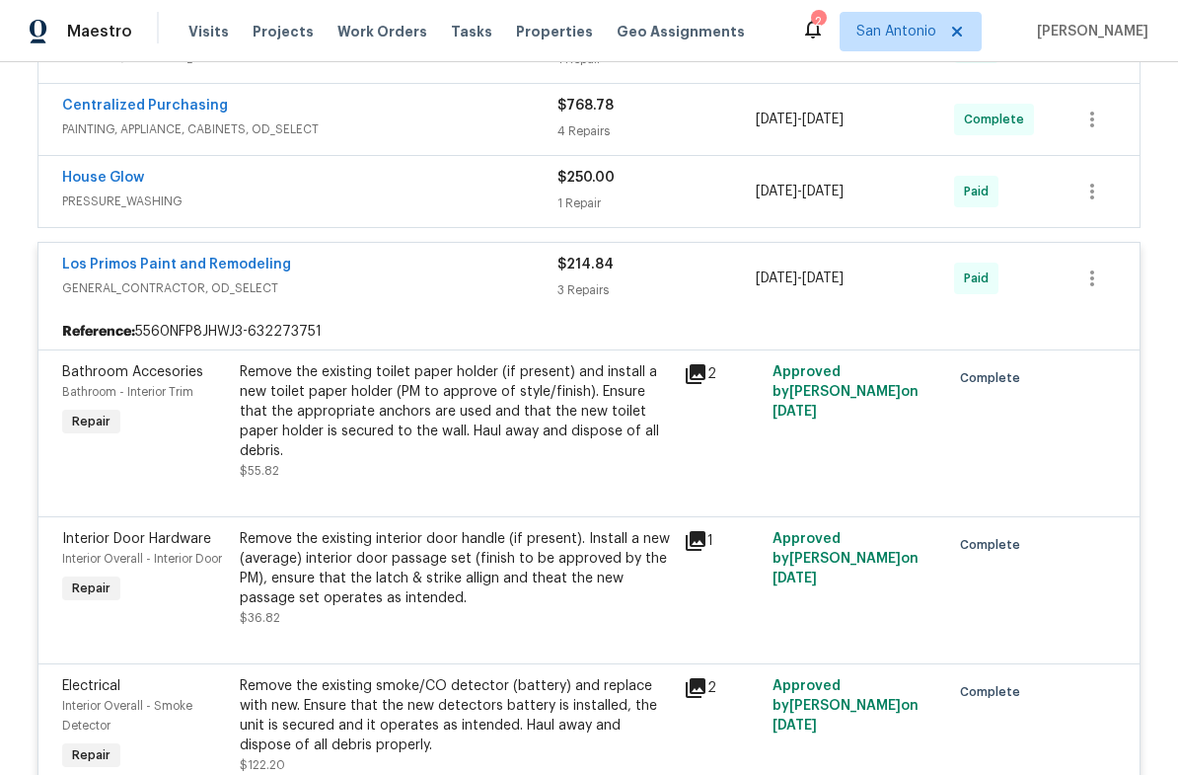
click at [399, 268] on div "Los Primos Paint and Remodeling" at bounding box center [309, 267] width 495 height 24
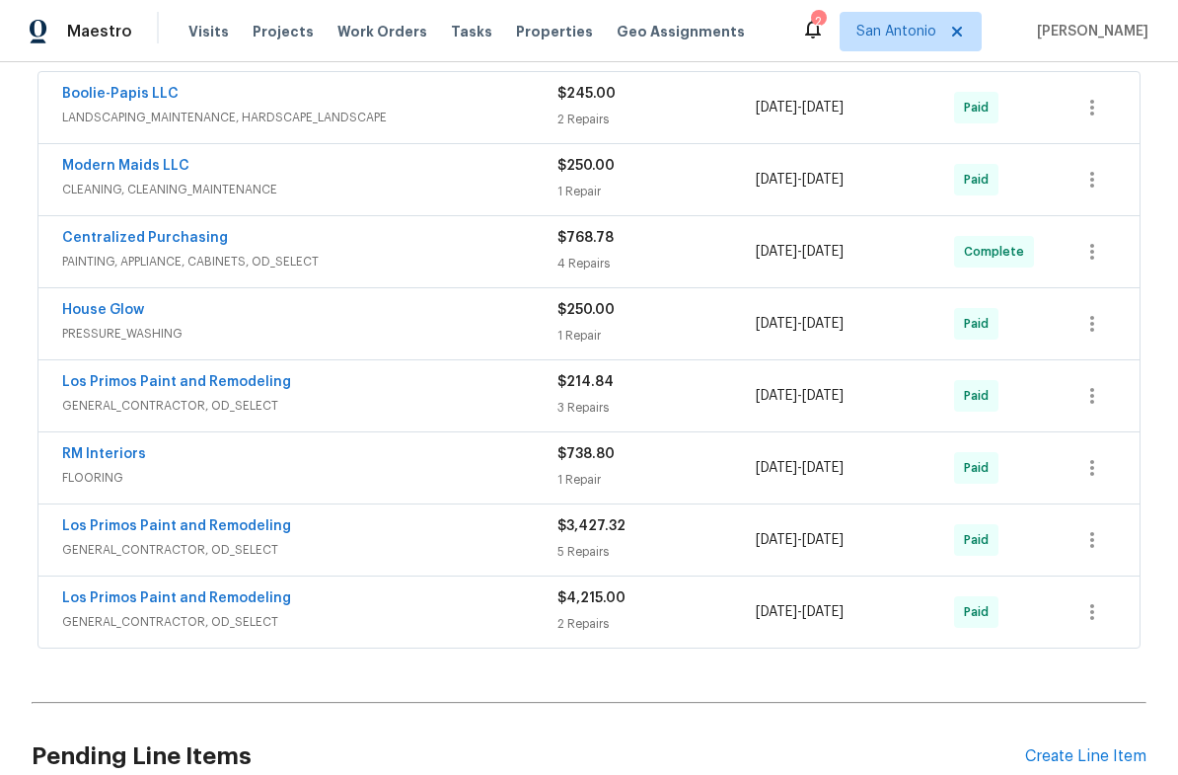
scroll to position [461, 0]
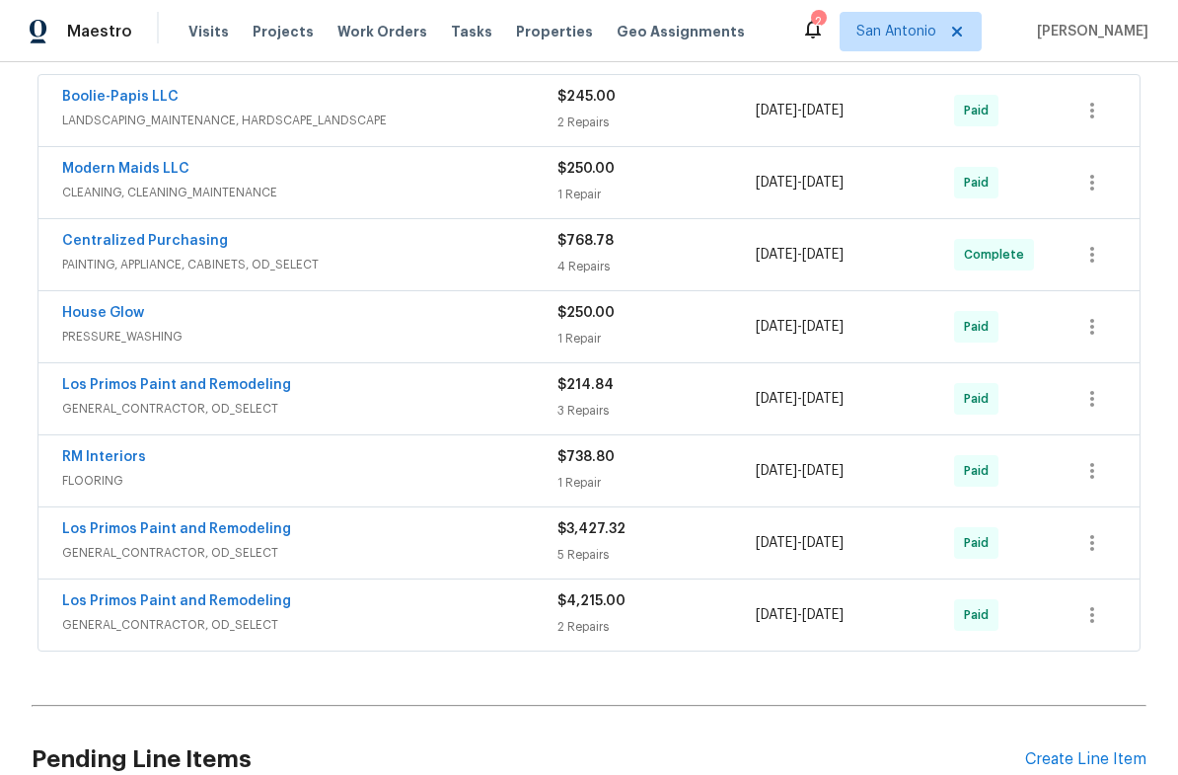
click at [442, 540] on div "Los Primos Paint and Remodeling" at bounding box center [309, 531] width 495 height 24
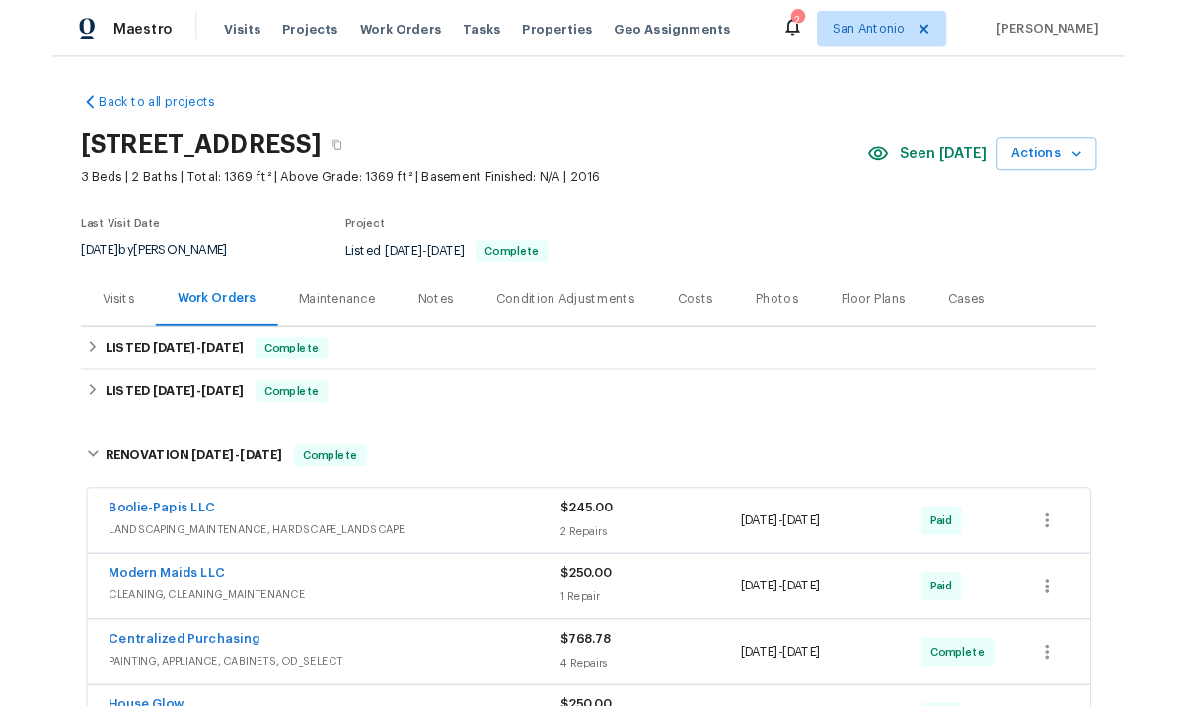
scroll to position [0, 0]
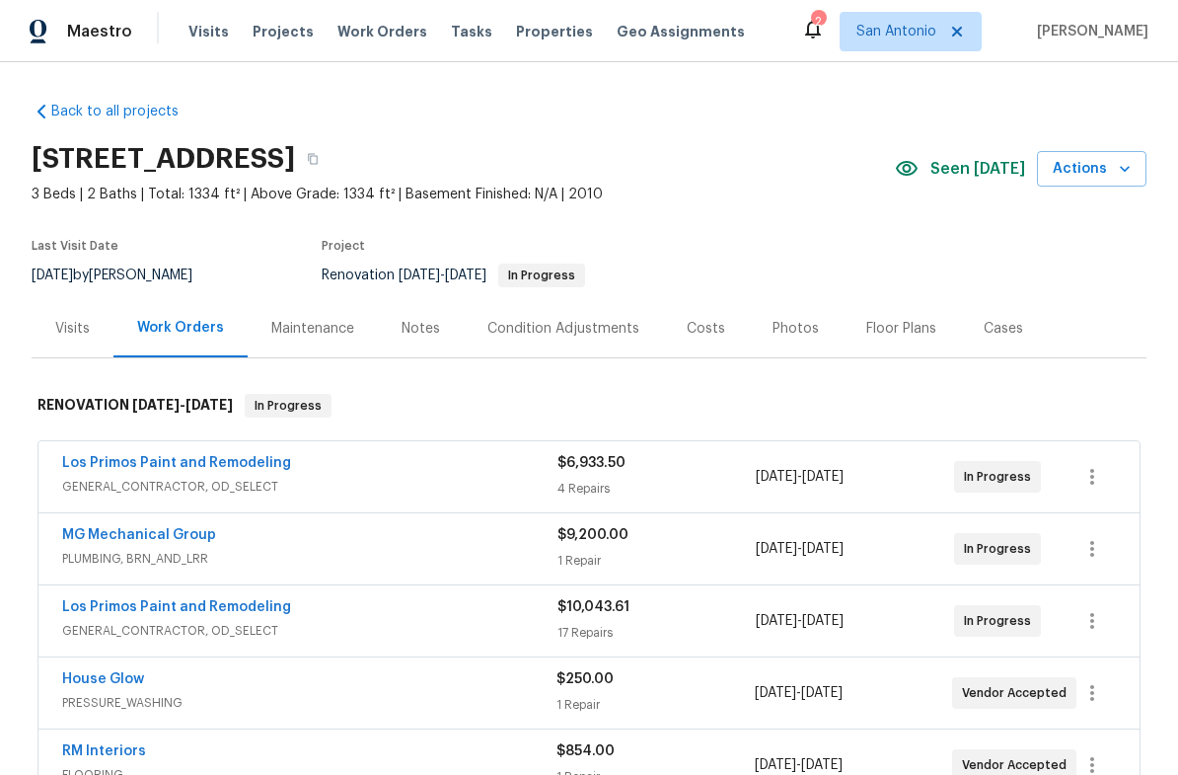
click at [1129, 170] on icon "button" at bounding box center [1125, 169] width 20 height 20
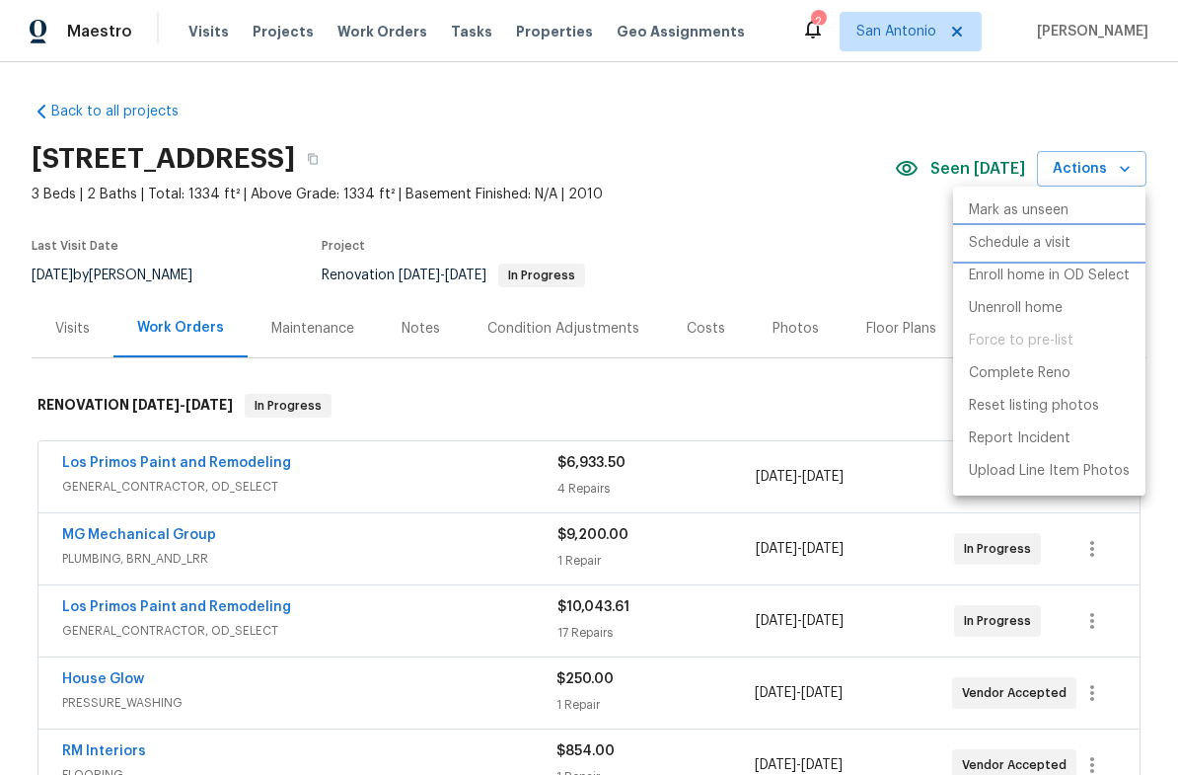
click at [1017, 254] on li "Schedule a visit" at bounding box center [1049, 243] width 192 height 33
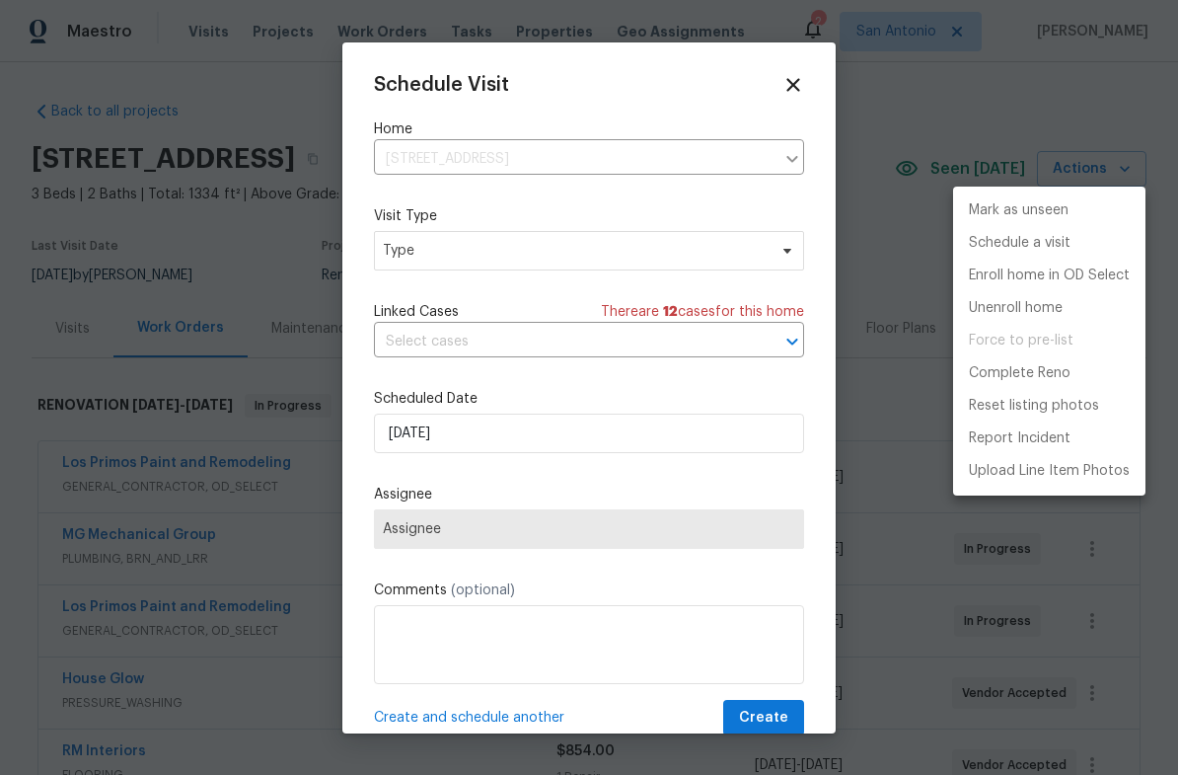
click at [784, 255] on div at bounding box center [589, 387] width 1178 height 775
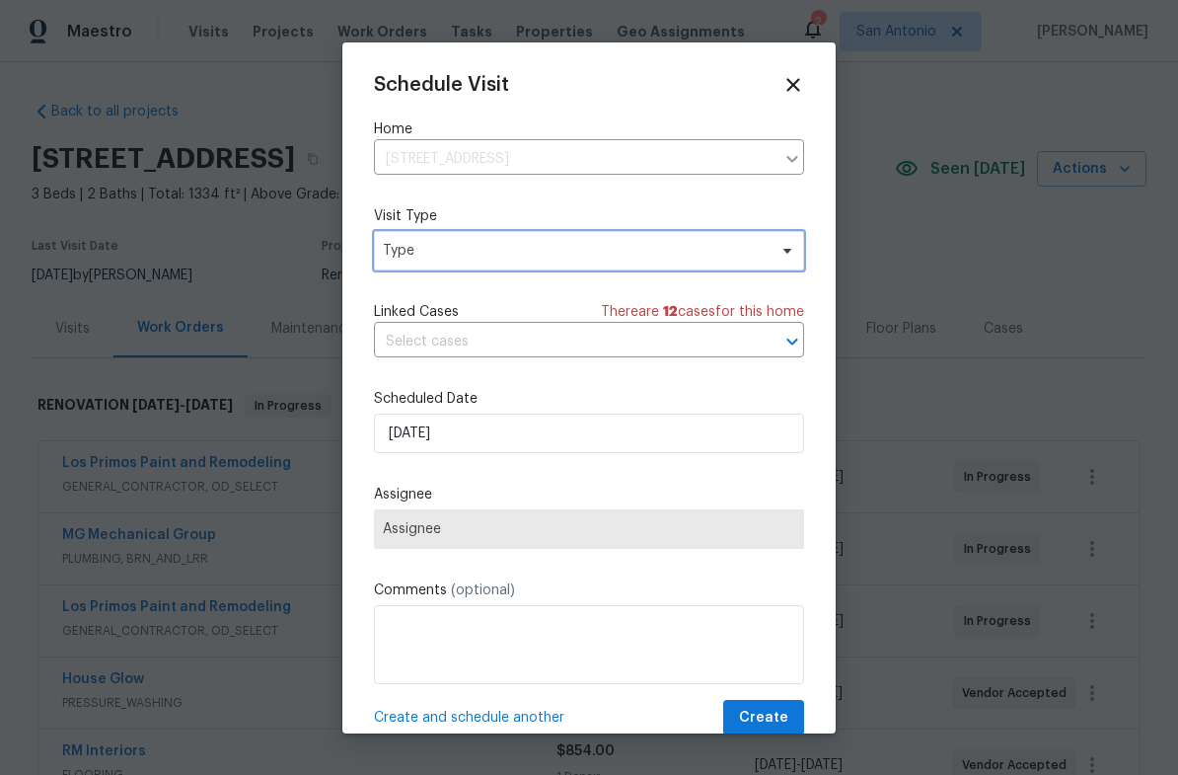
click at [766, 255] on span "Type" at bounding box center [575, 251] width 384 height 20
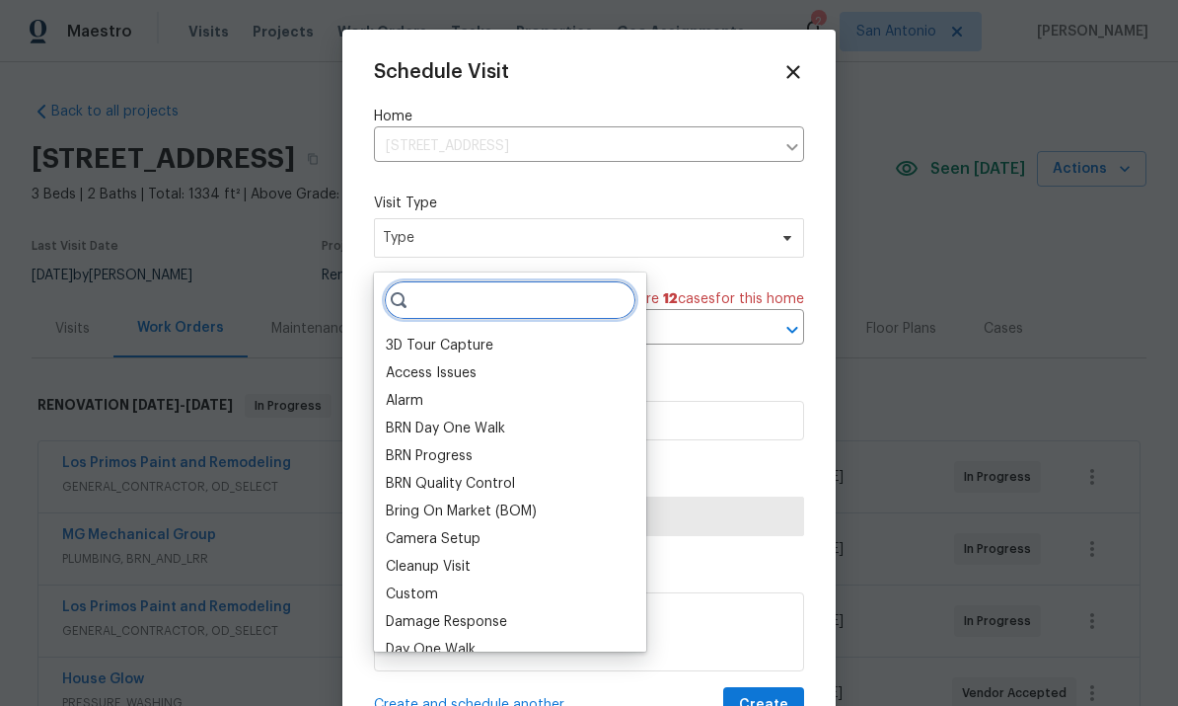
click at [488, 310] on input "search" at bounding box center [510, 299] width 253 height 39
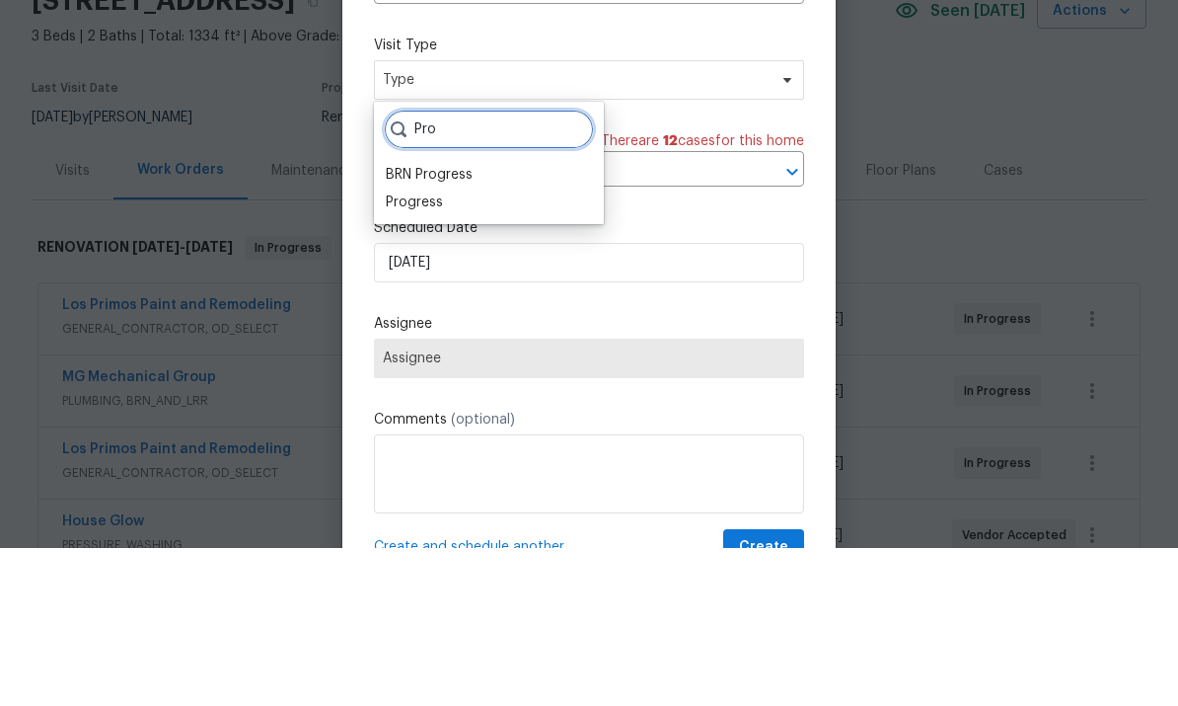
type input "Pro"
click at [410, 350] on div "Progress" at bounding box center [414, 360] width 57 height 20
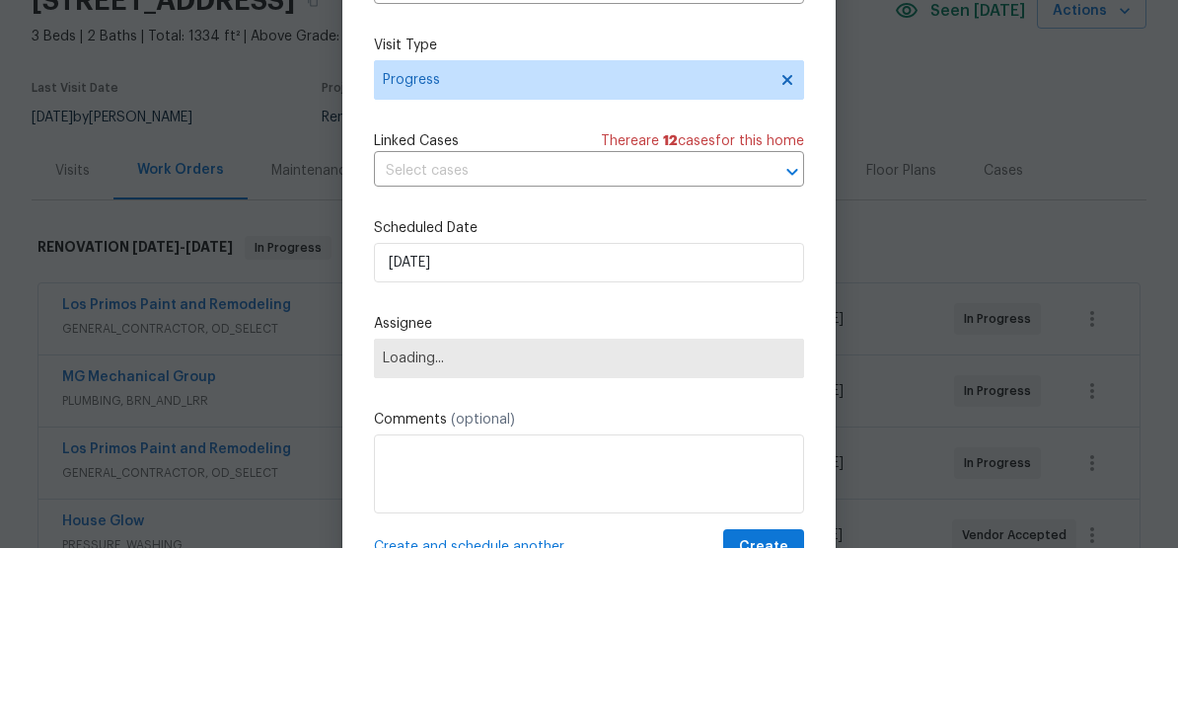
scroll to position [74, 0]
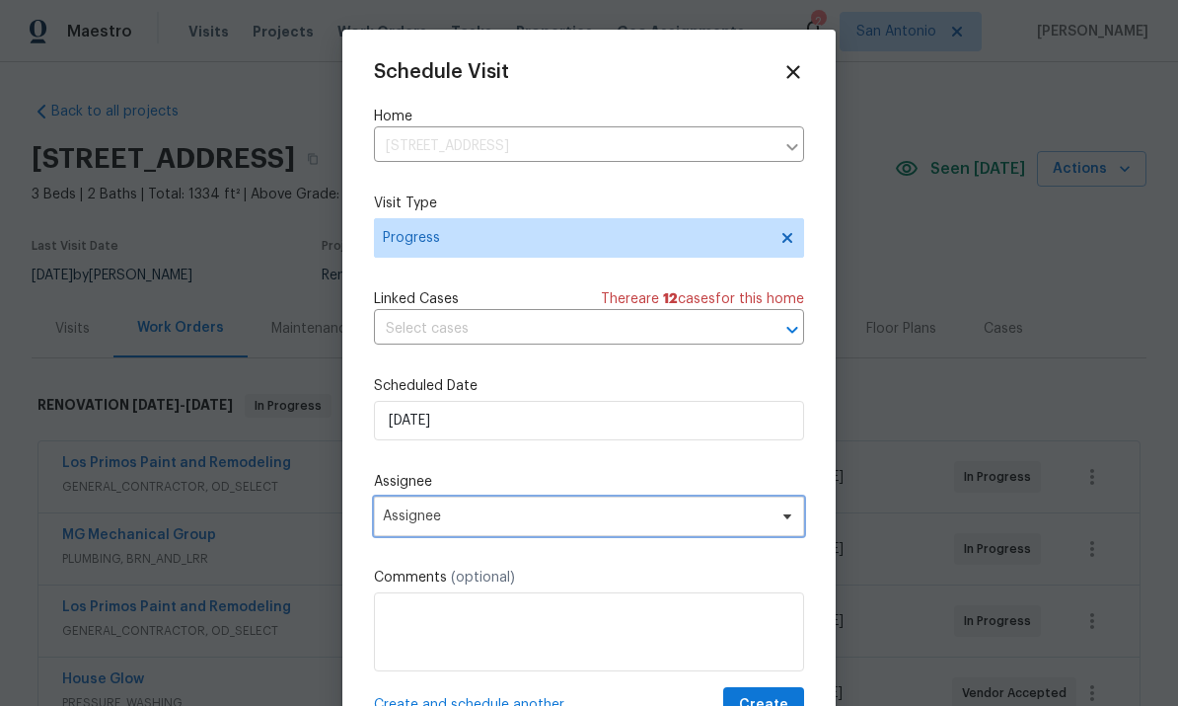
click at [780, 523] on icon at bounding box center [788, 516] width 16 height 16
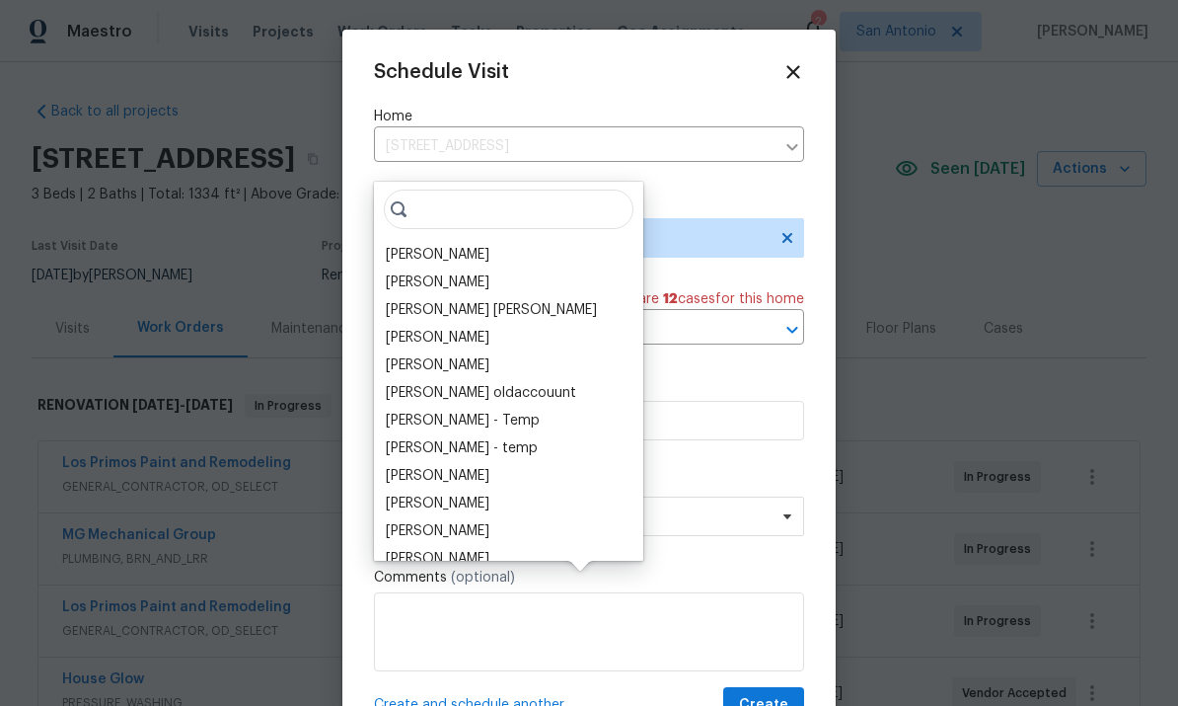
click at [418, 245] on div "[PERSON_NAME]" at bounding box center [438, 255] width 104 height 20
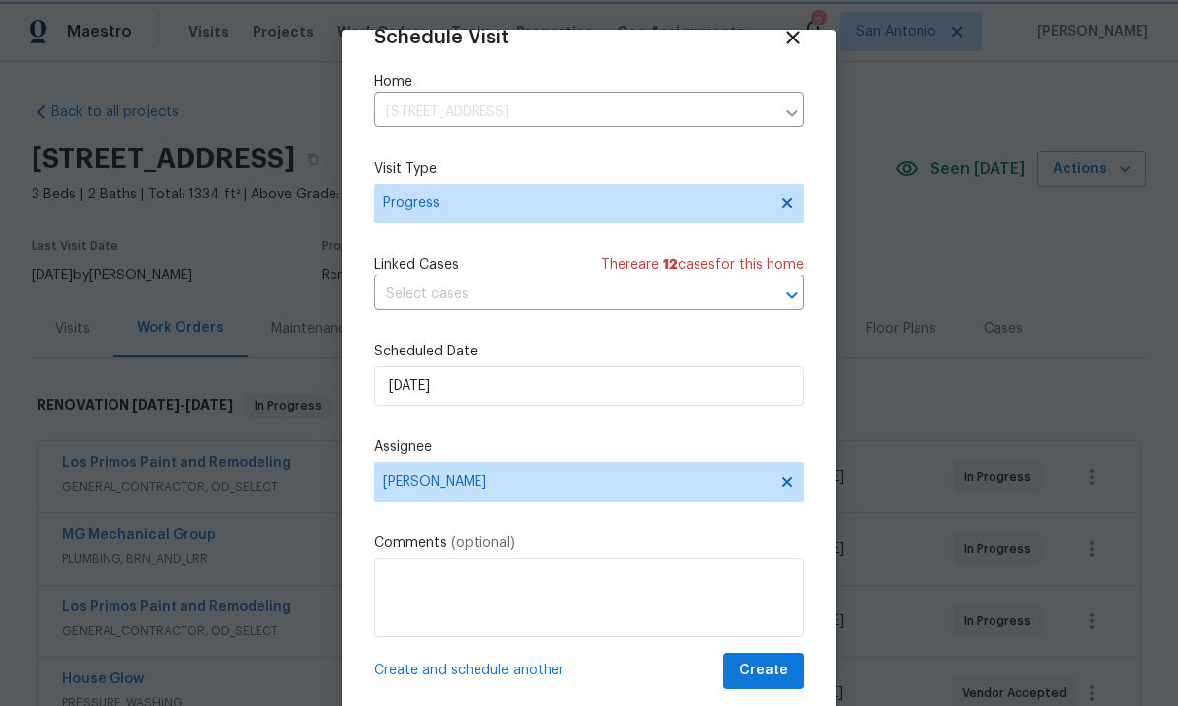
scroll to position [38, 0]
click at [769, 665] on span "Create" at bounding box center [763, 670] width 49 height 25
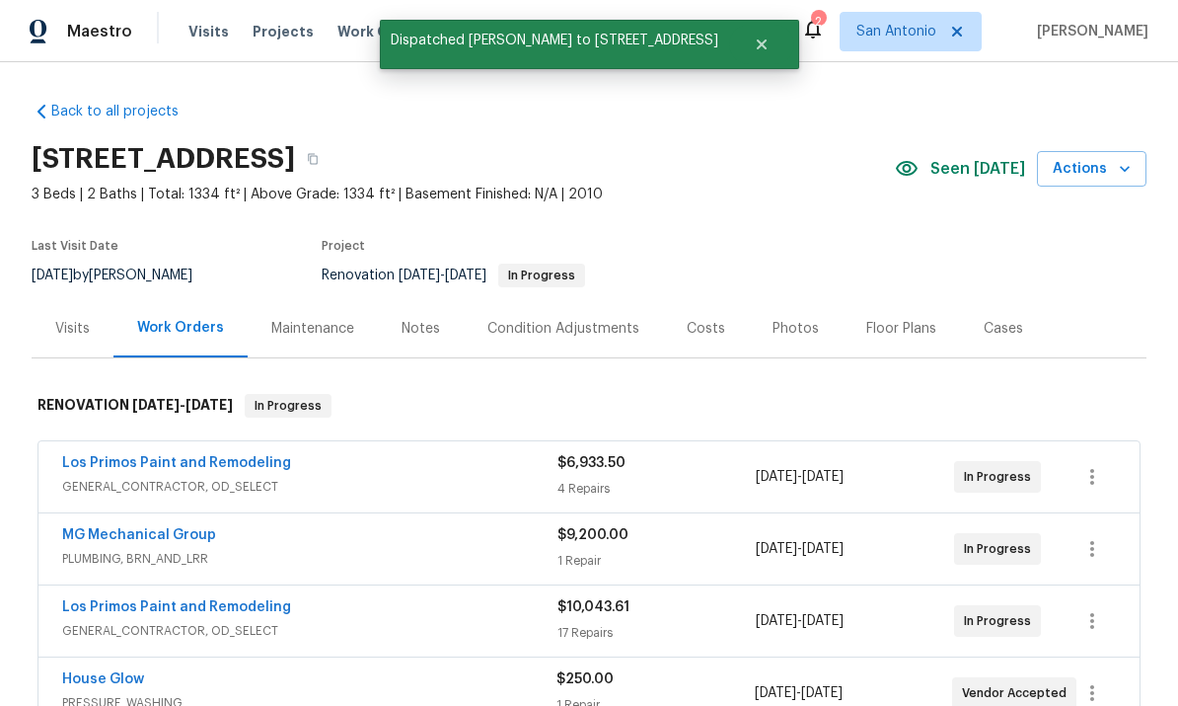
click at [408, 319] on div "Notes" at bounding box center [421, 329] width 38 height 20
